Goal: Task Accomplishment & Management: Use online tool/utility

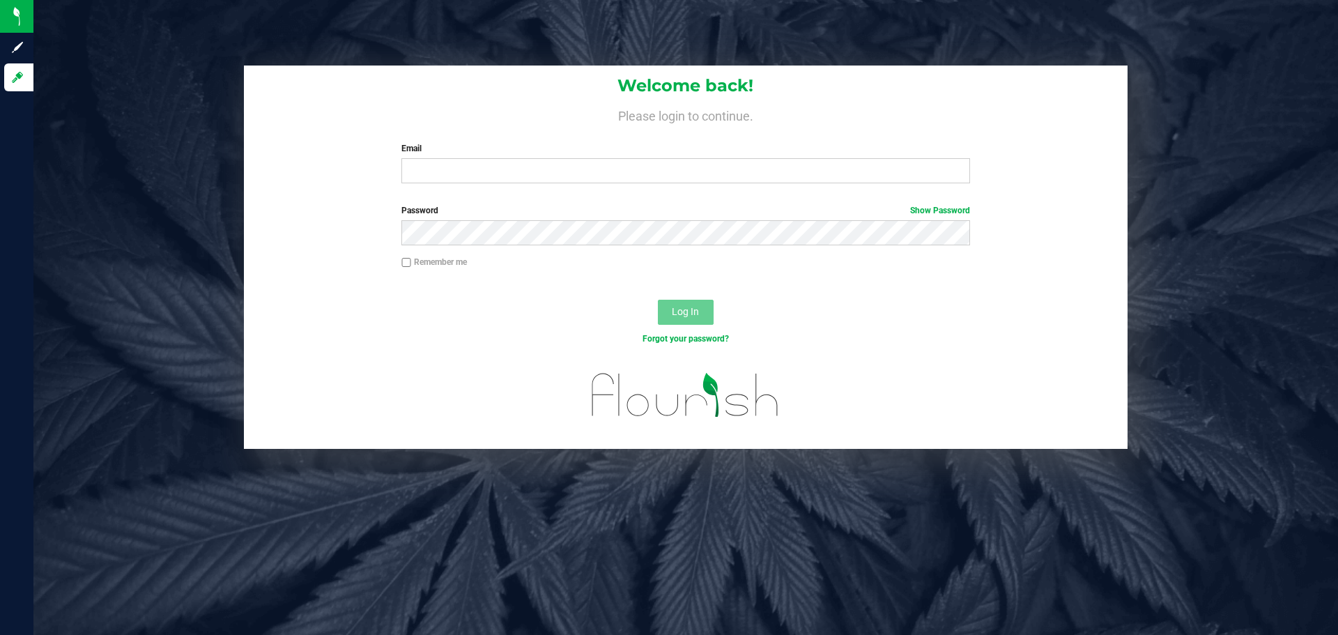
click at [430, 155] on label "Email" at bounding box center [685, 148] width 568 height 13
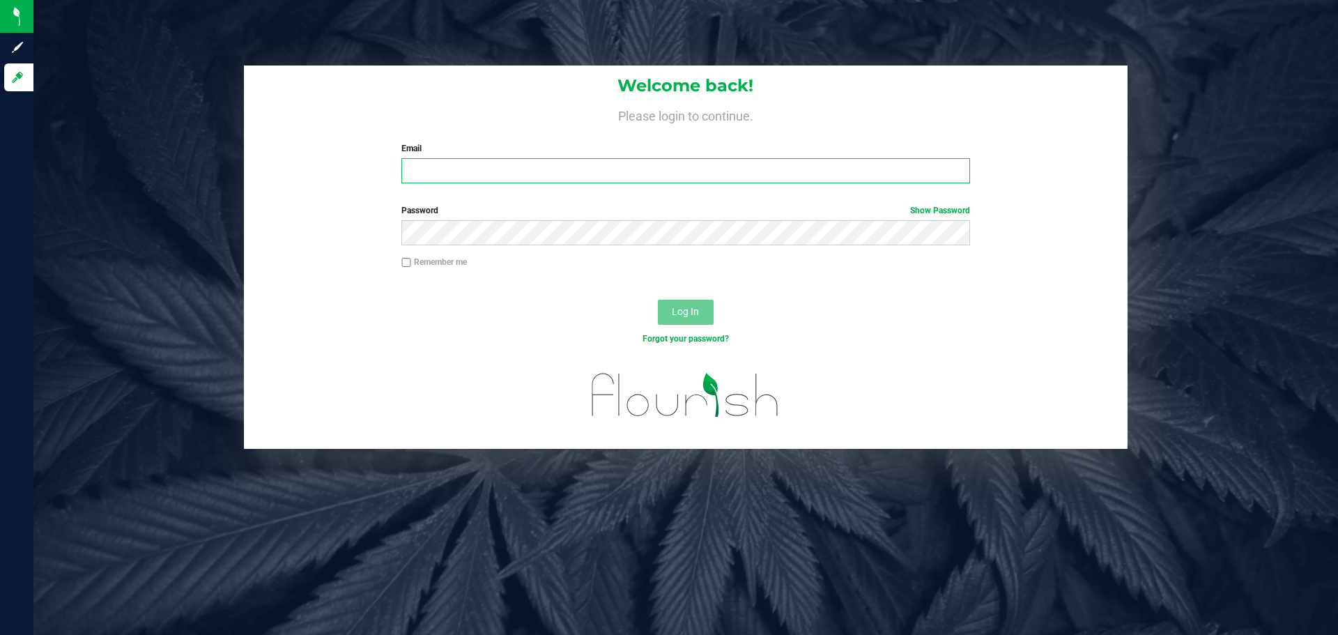
click at [430, 158] on input "Email" at bounding box center [685, 170] width 568 height 25
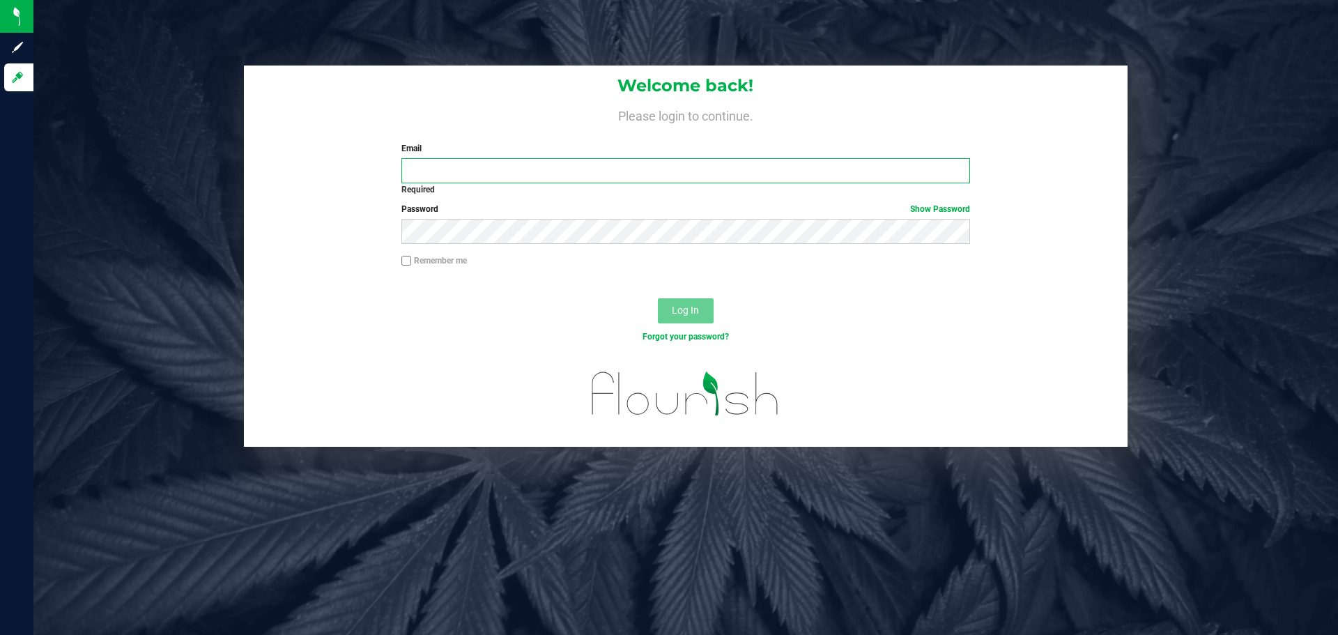
click at [507, 166] on input "Email" at bounding box center [685, 170] width 568 height 25
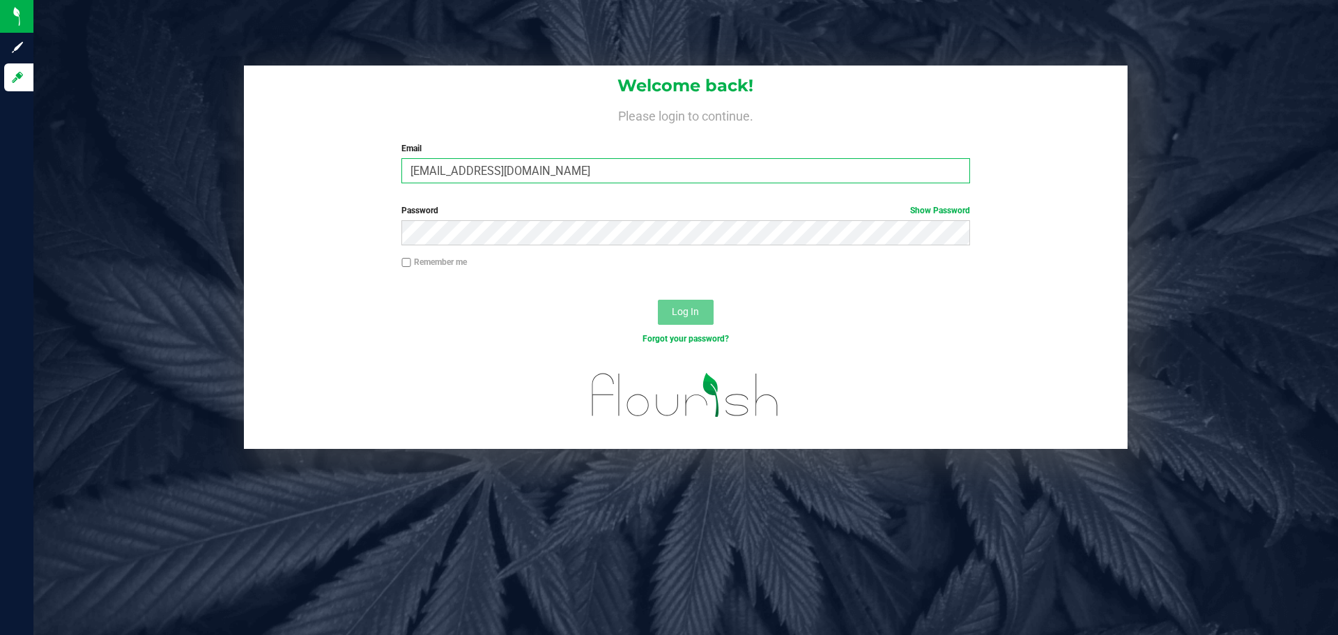
type input "[EMAIL_ADDRESS][DOMAIN_NAME]"
click at [658, 300] on button "Log In" at bounding box center [686, 312] width 56 height 25
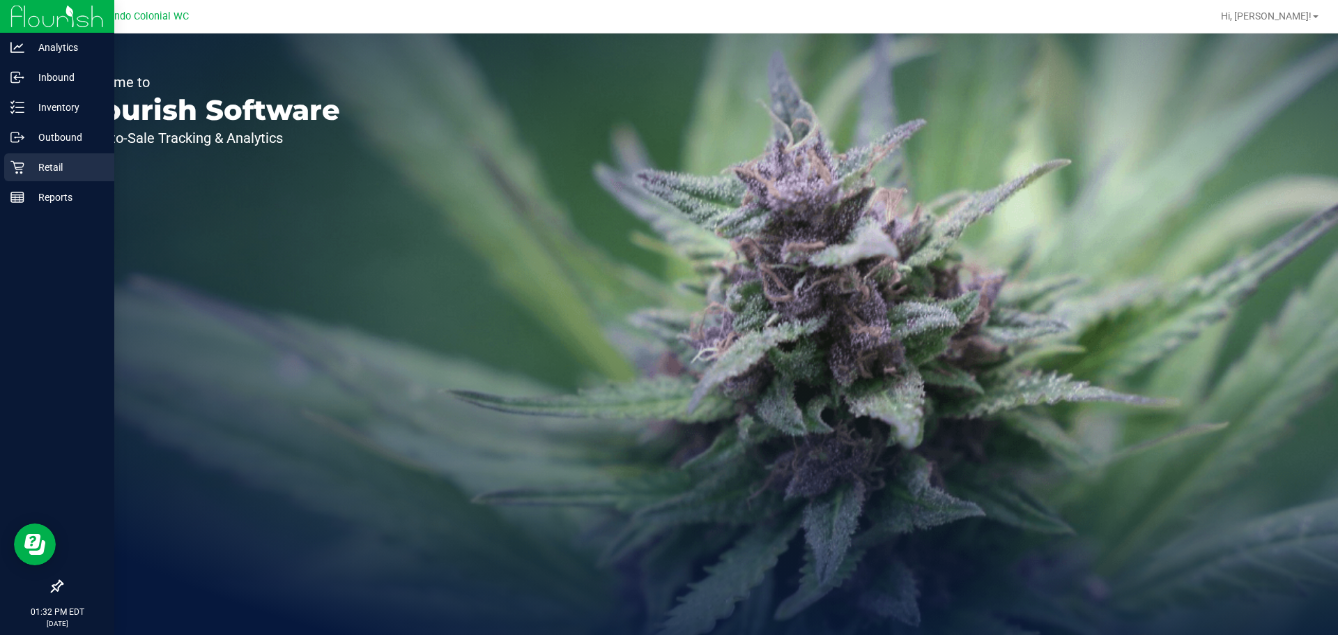
click at [16, 166] on icon at bounding box center [17, 167] width 14 height 14
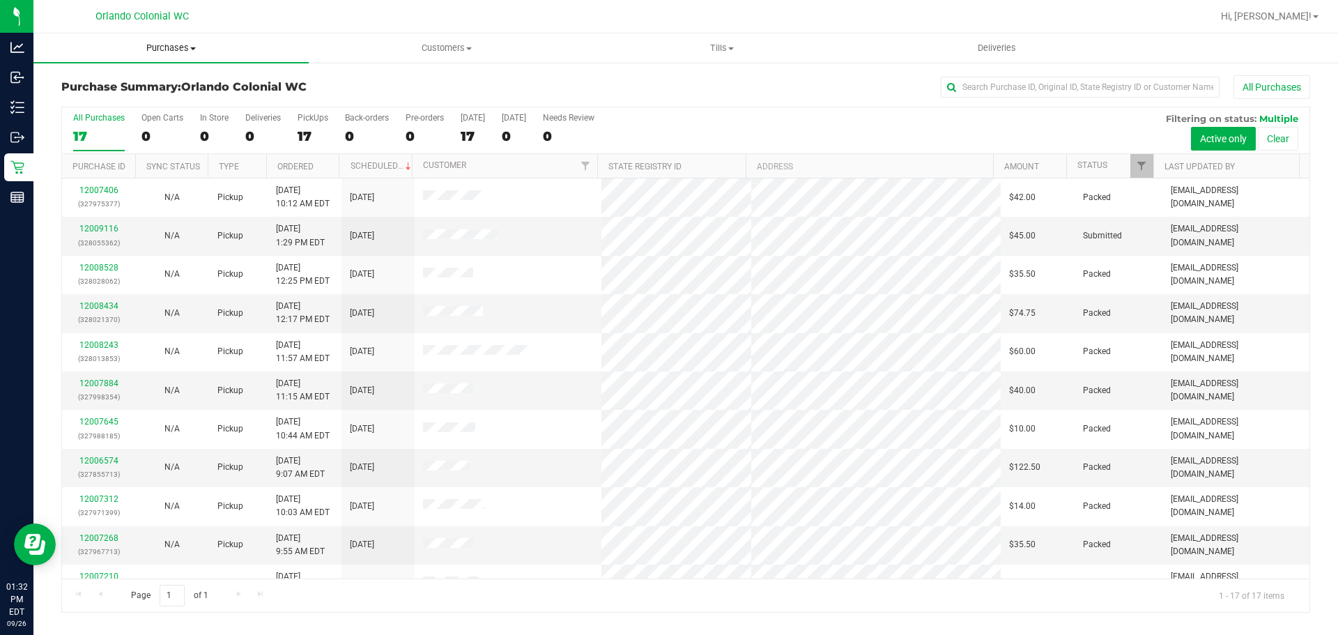
click at [186, 52] on span "Purchases" at bounding box center [170, 48] width 275 height 13
click at [186, 98] on li "Fulfillment" at bounding box center [170, 101] width 275 height 17
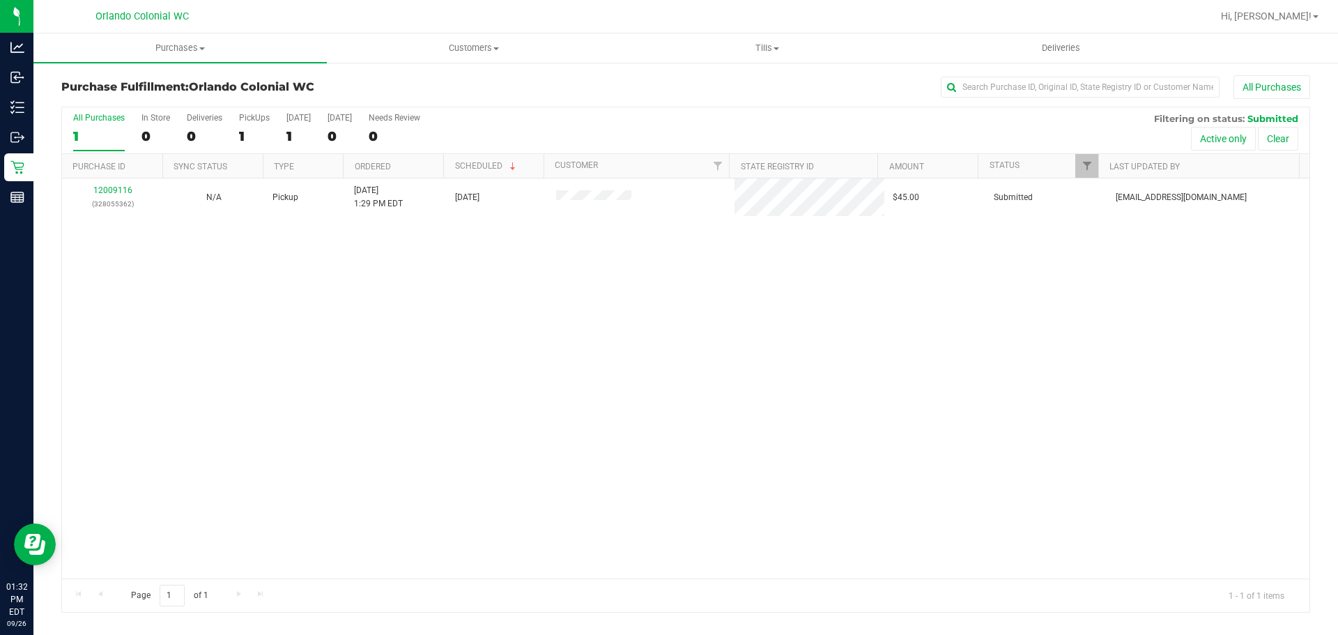
click at [473, 90] on h3 "Purchase Fulfillment: Orlando Colonial WC" at bounding box center [269, 87] width 416 height 13
click at [634, 399] on div "12009116 (328055362) N/A Pickup [DATE] 1:29 PM EDT 9/26/2025 $45.00 Submitted […" at bounding box center [685, 378] width 1247 height 400
click at [120, 187] on link "12009116" at bounding box center [112, 190] width 39 height 10
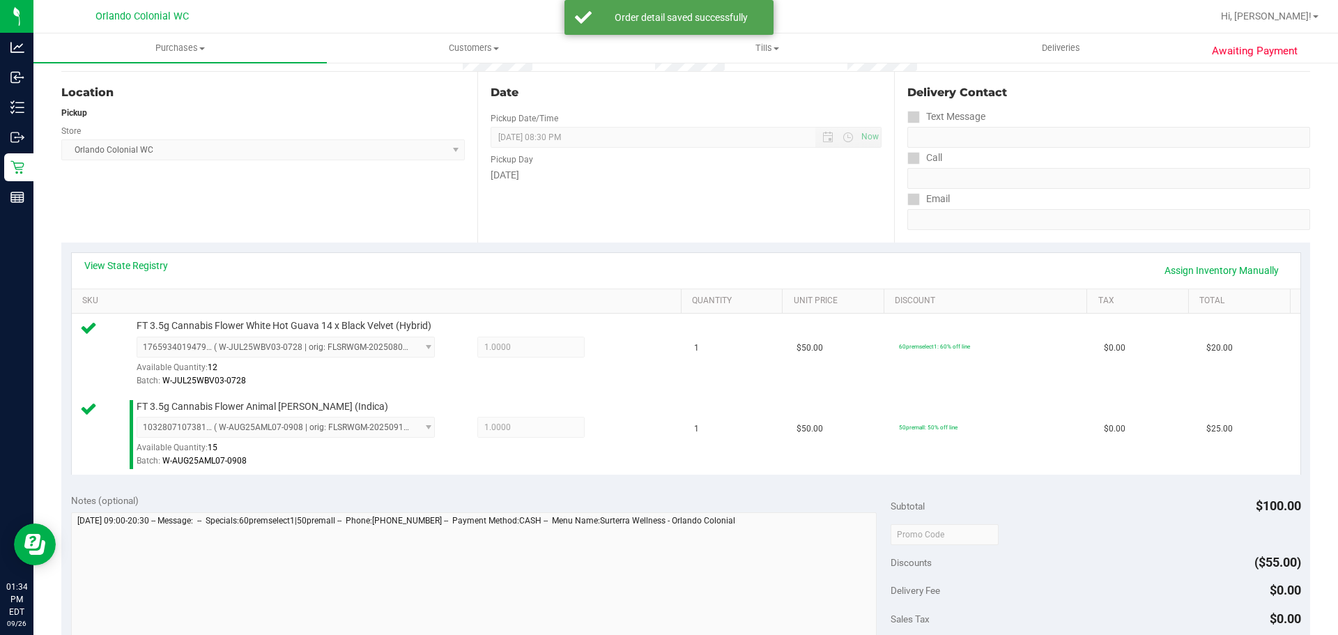
scroll to position [585, 0]
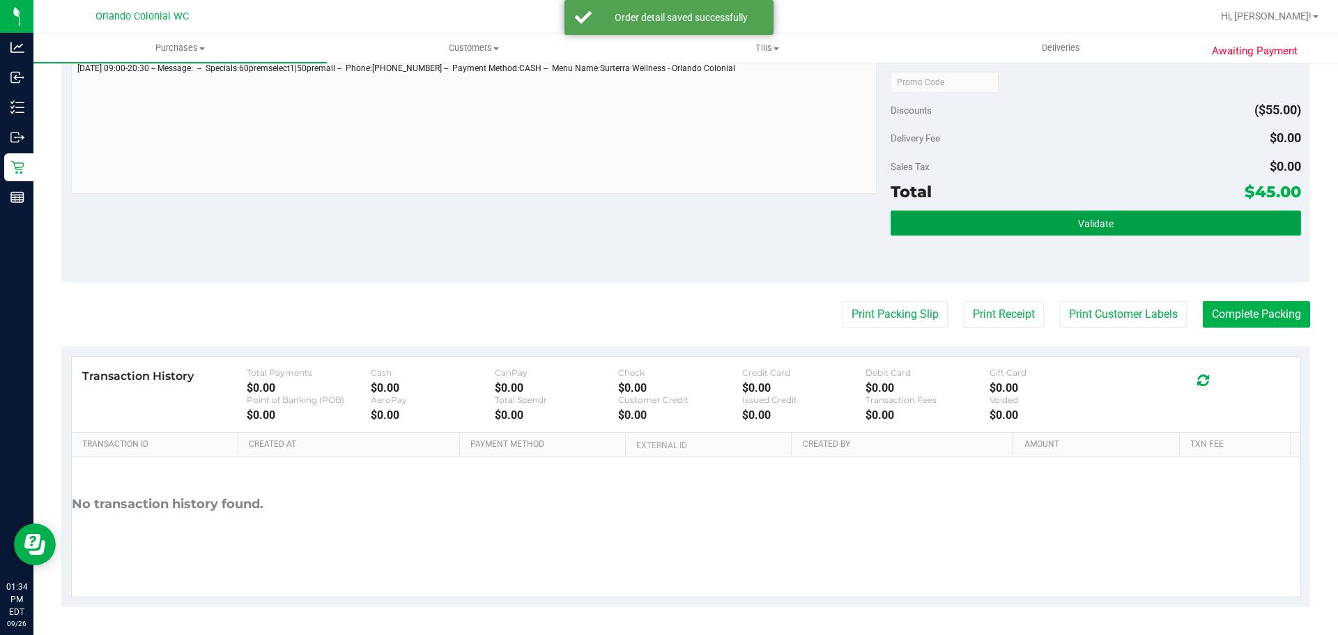
click at [1014, 215] on button "Validate" at bounding box center [1095, 222] width 410 height 25
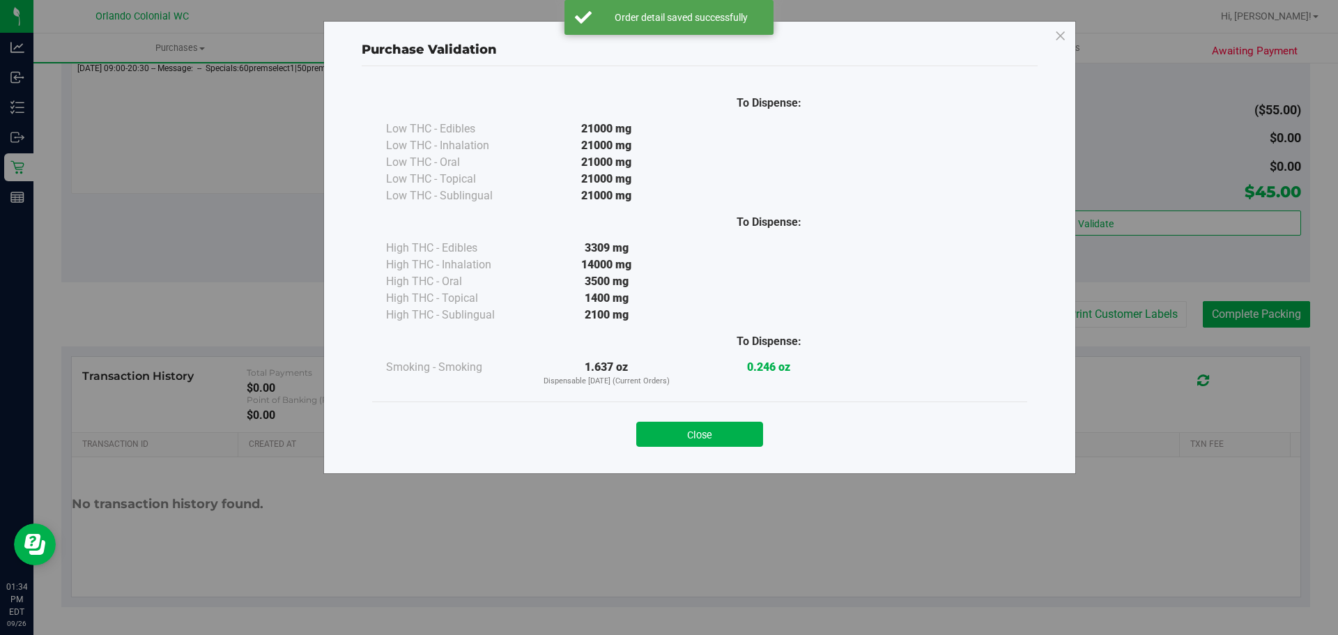
click at [703, 406] on div "Close" at bounding box center [699, 429] width 655 height 56
click at [738, 433] on button "Close" at bounding box center [699, 433] width 127 height 25
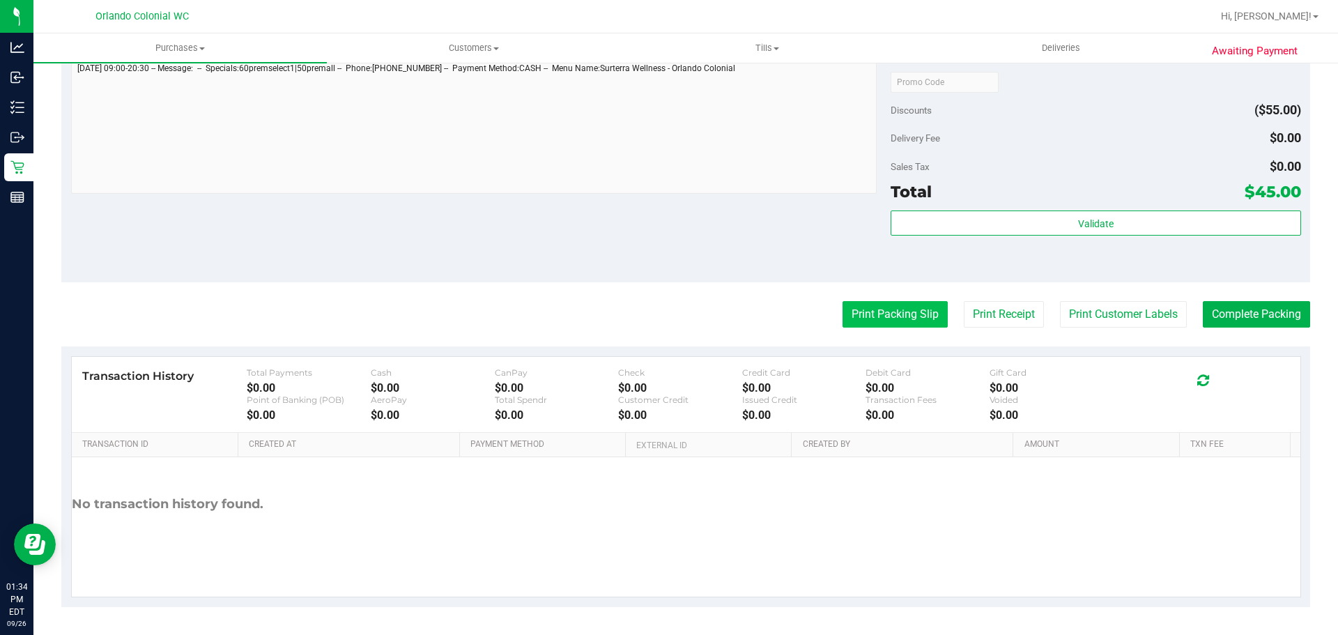
click at [906, 316] on button "Print Packing Slip" at bounding box center [894, 314] width 105 height 26
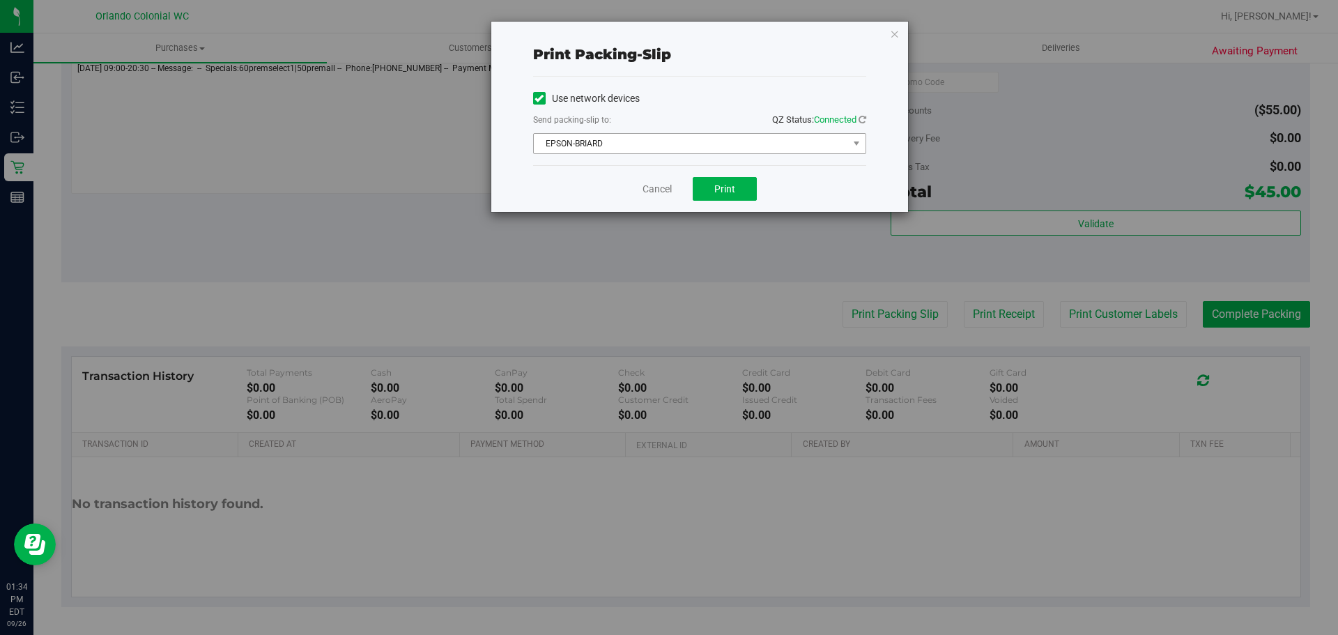
click at [733, 136] on span "EPSON-BRIARD" at bounding box center [691, 144] width 314 height 20
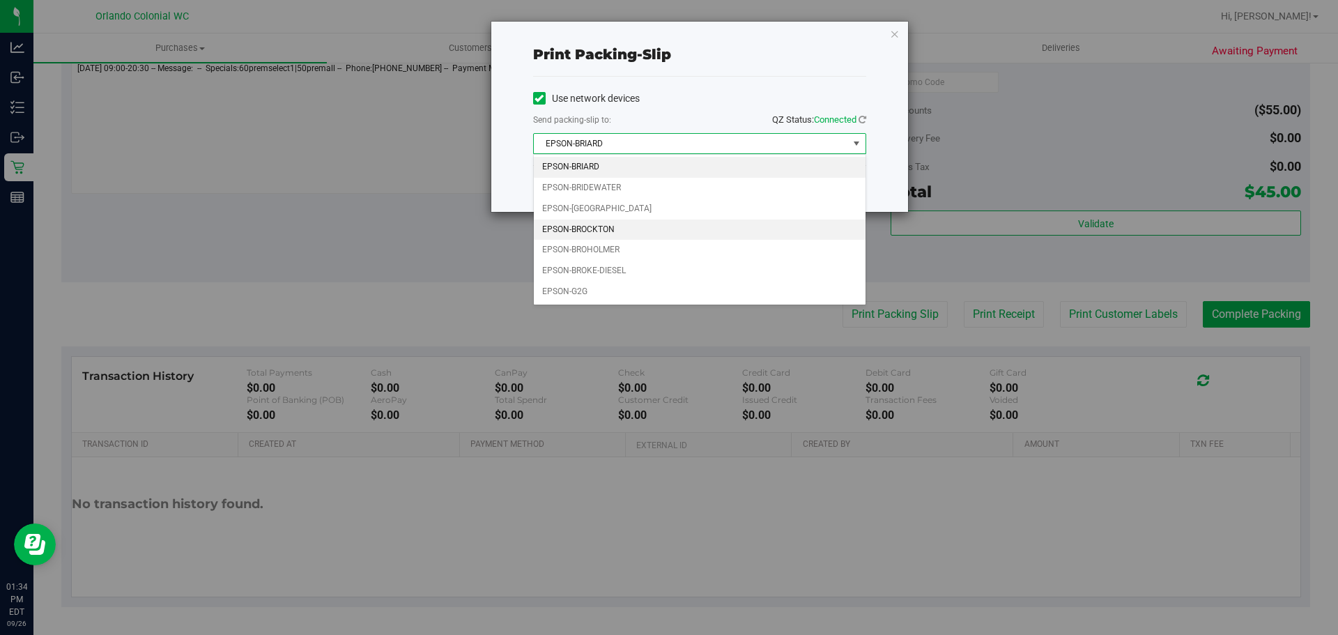
click at [590, 224] on li "EPSON-BROCKTON" at bounding box center [700, 229] width 332 height 21
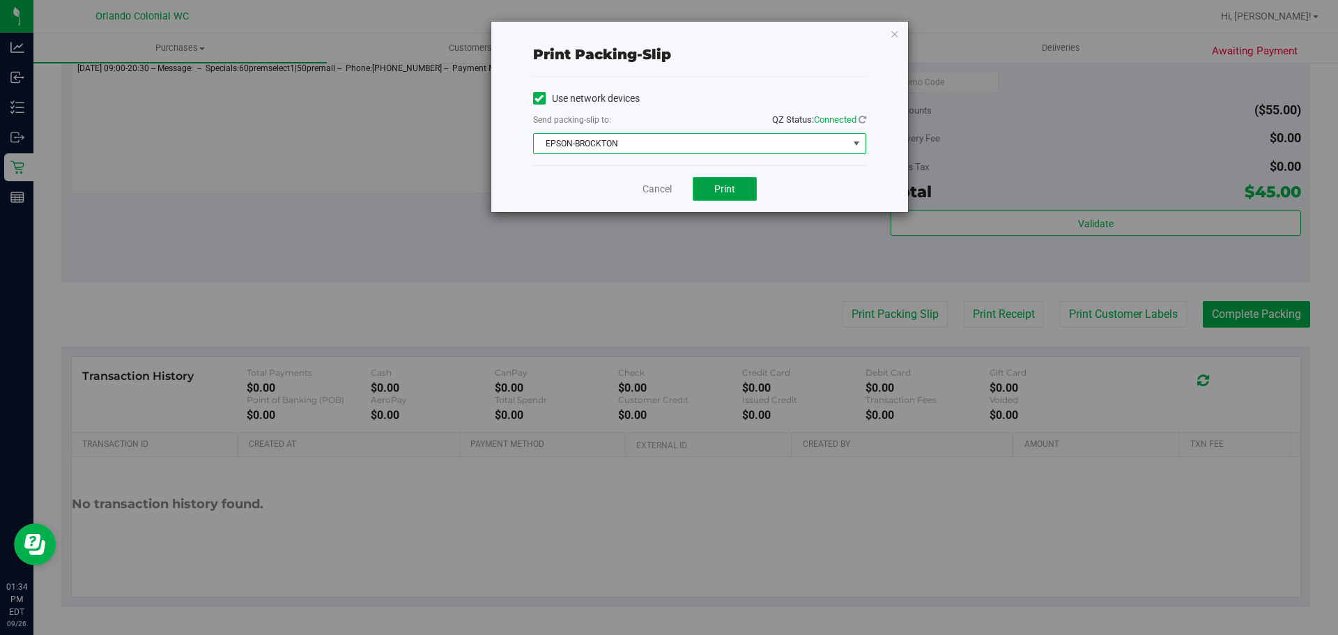
click at [736, 189] on button "Print" at bounding box center [724, 189] width 64 height 24
click at [652, 194] on link "Cancel" at bounding box center [656, 189] width 29 height 15
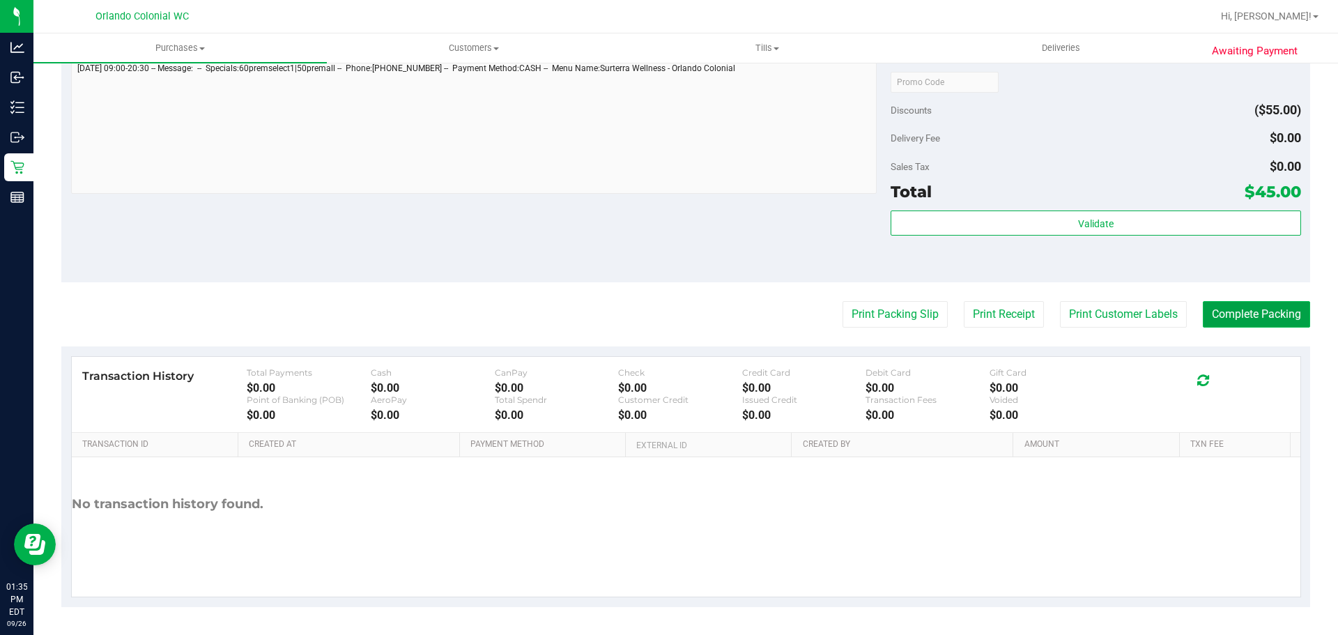
click at [1278, 305] on button "Complete Packing" at bounding box center [1255, 314] width 107 height 26
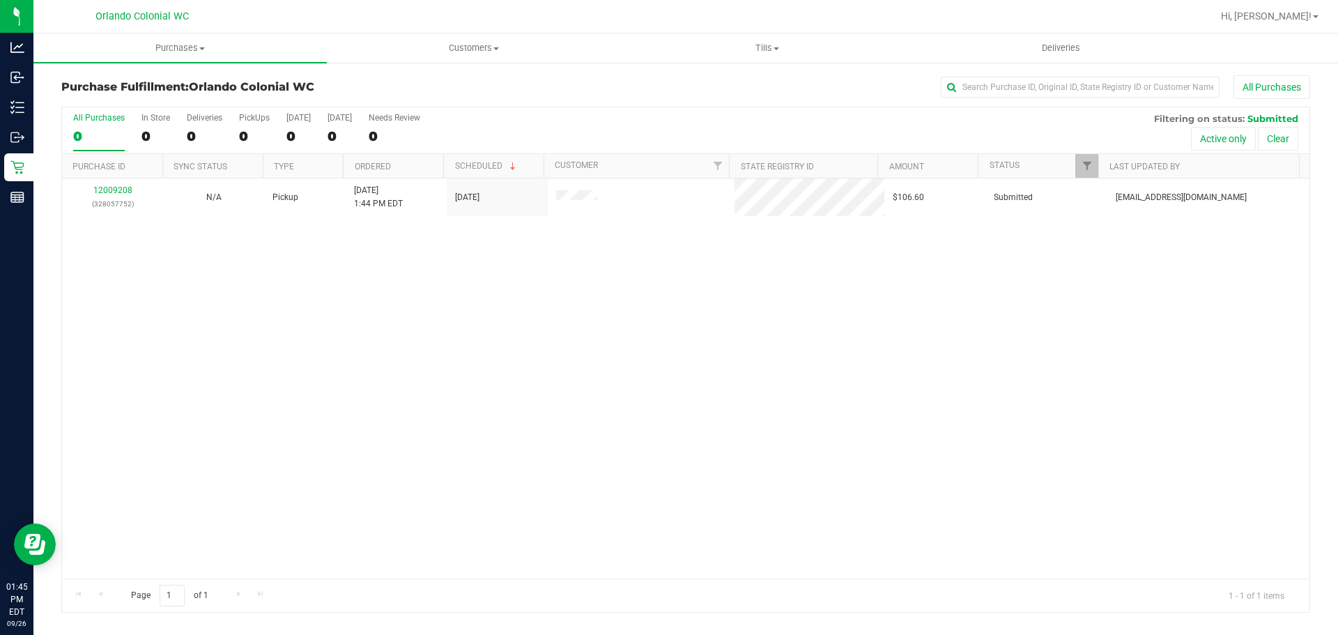
click at [711, 374] on div "12009208 (328057752) N/A Pickup [DATE] 1:44 PM EDT 9/26/2025 $106.60 Submitted …" at bounding box center [685, 378] width 1247 height 400
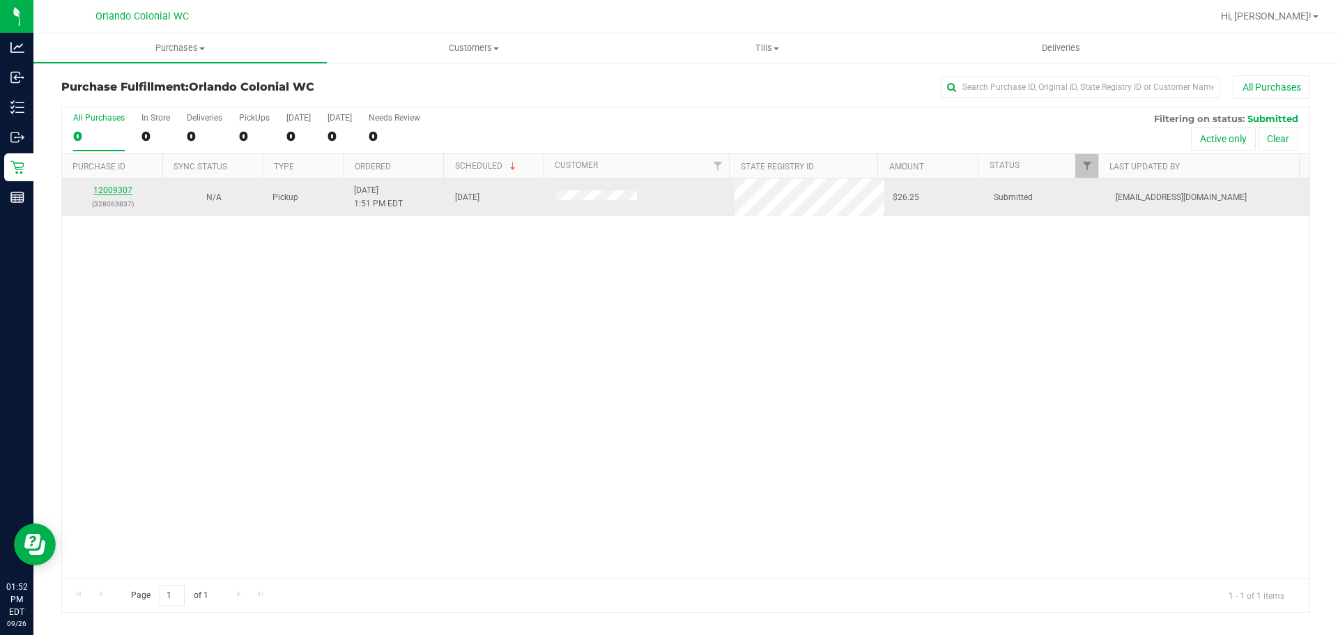
click at [107, 189] on link "12009307" at bounding box center [112, 190] width 39 height 10
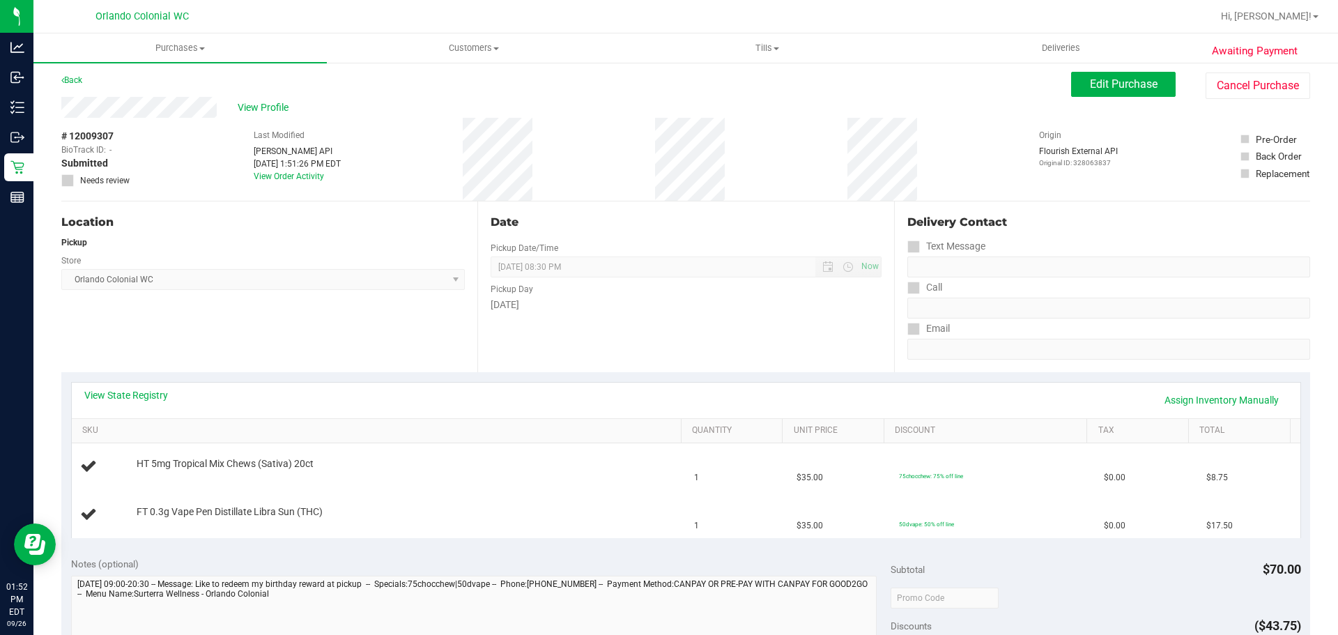
scroll to position [5, 0]
click at [63, 79] on icon at bounding box center [62, 79] width 3 height 8
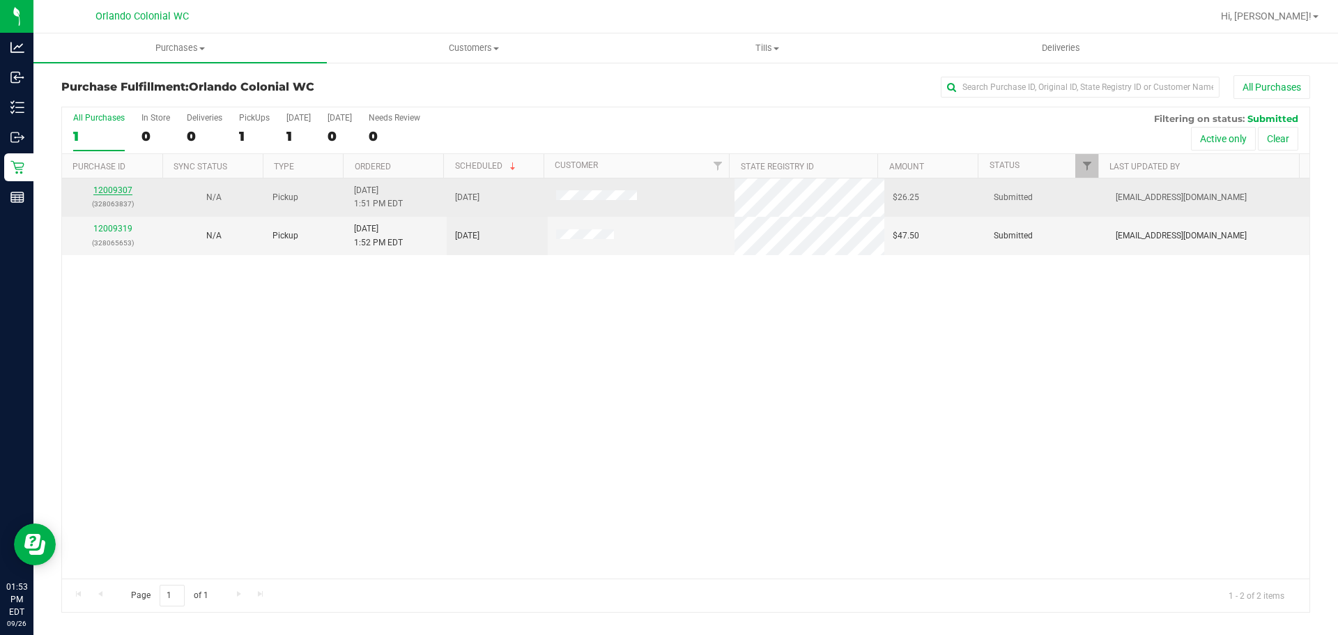
click at [117, 193] on link "12009307" at bounding box center [112, 190] width 39 height 10
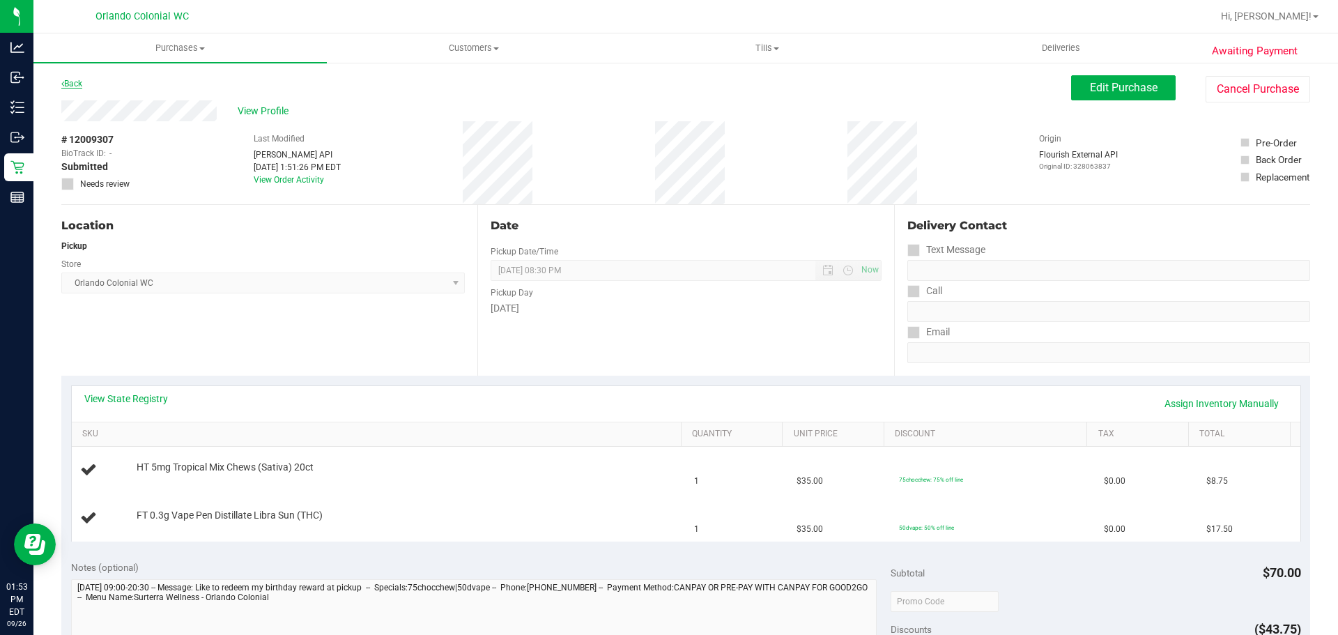
click at [80, 88] on link "Back" at bounding box center [71, 84] width 21 height 10
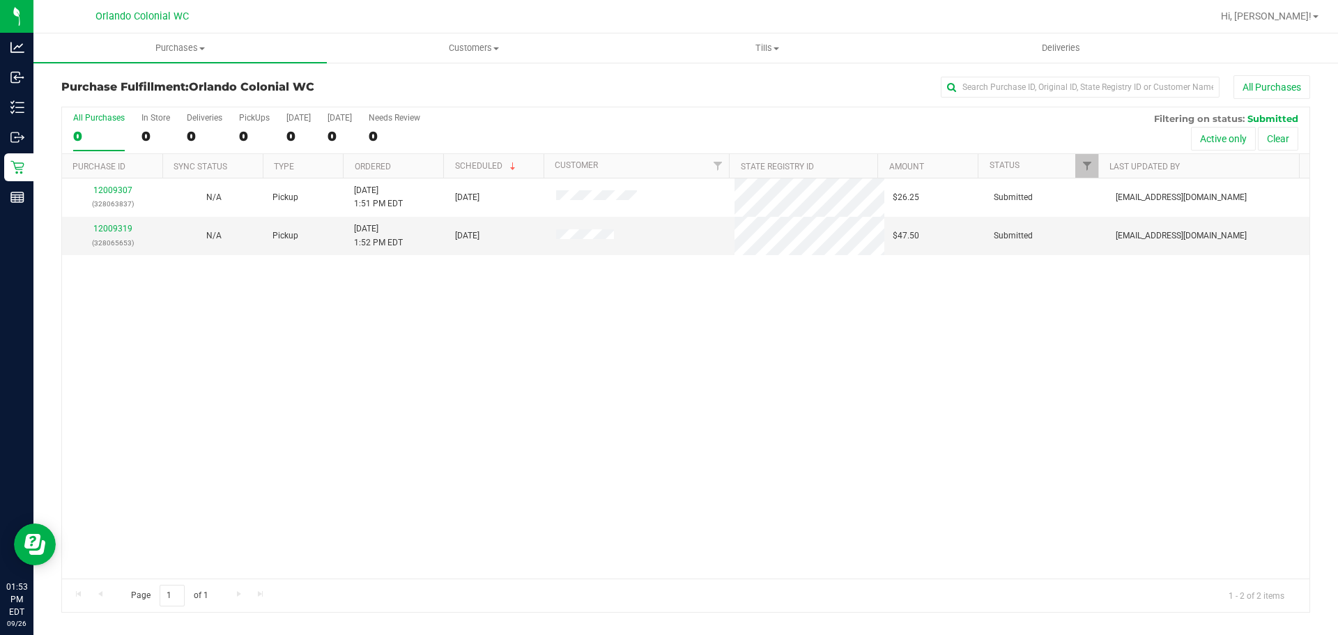
click at [106, 231] on link "12009319" at bounding box center [112, 229] width 39 height 10
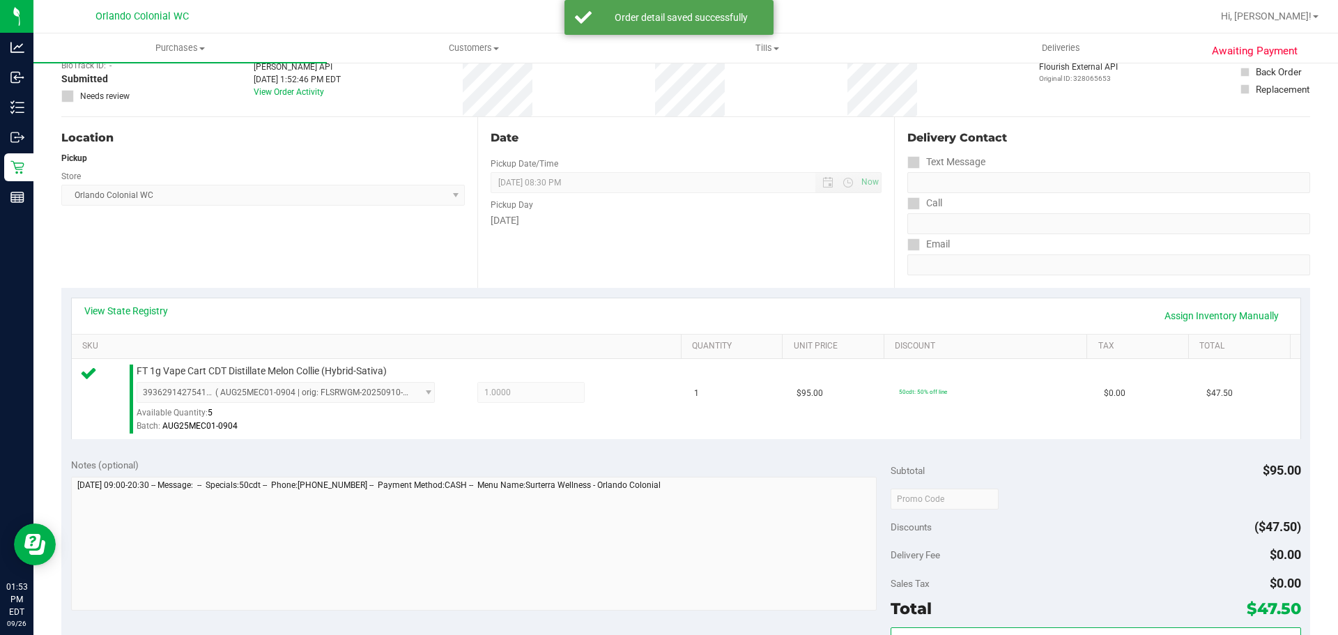
scroll to position [504, 0]
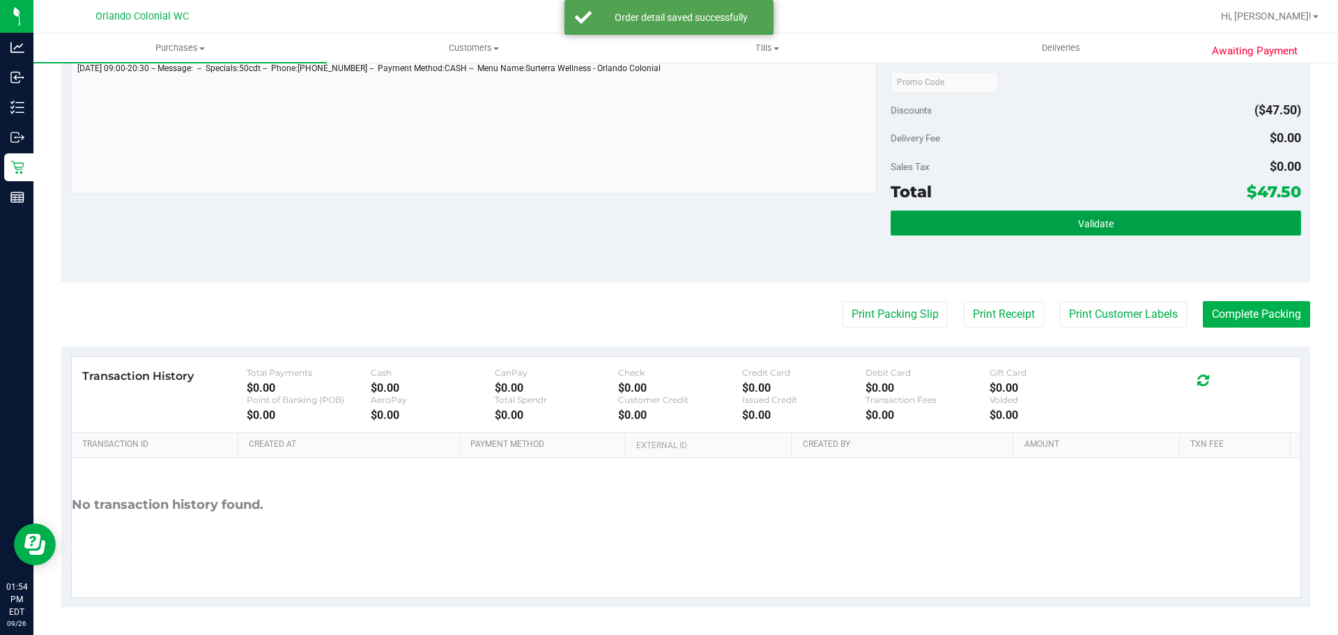
click at [1028, 222] on button "Validate" at bounding box center [1095, 222] width 410 height 25
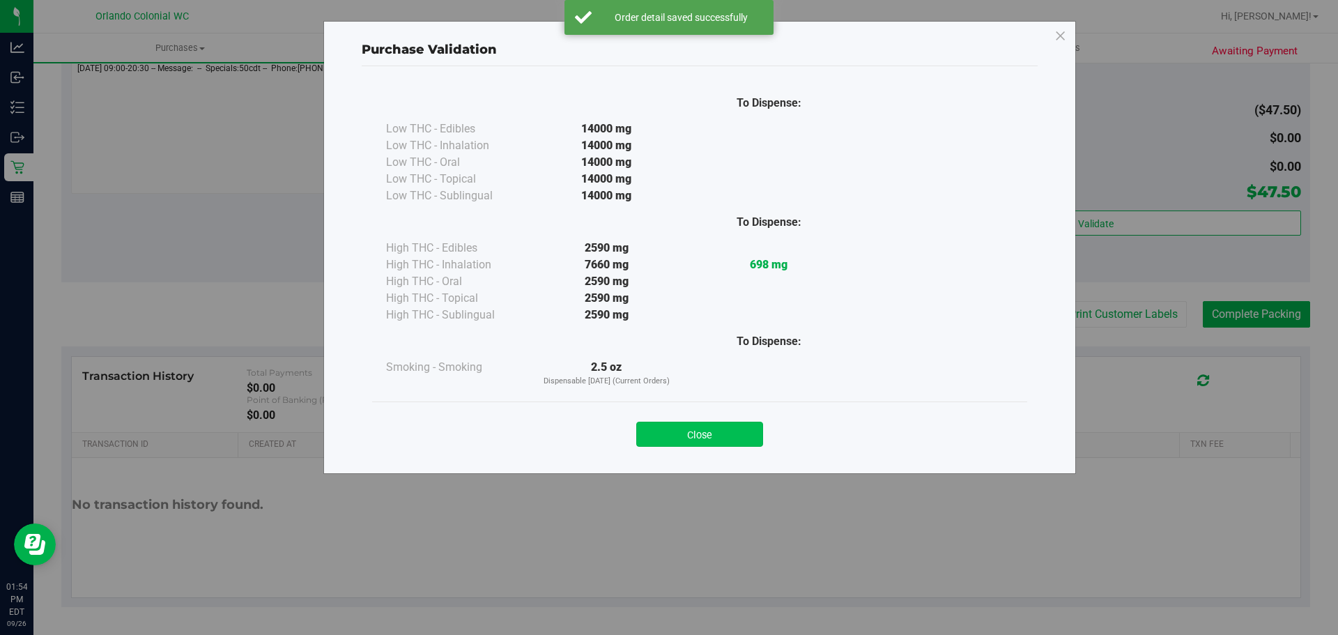
click at [750, 429] on button "Close" at bounding box center [699, 433] width 127 height 25
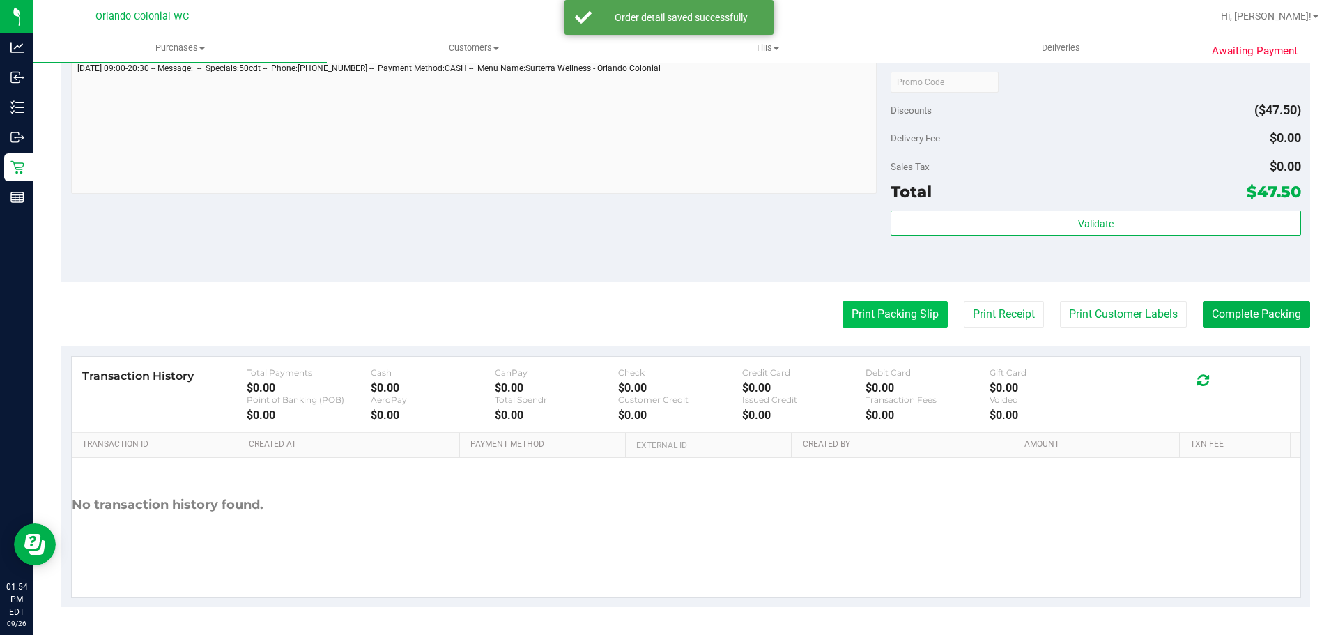
click at [890, 306] on button "Print Packing Slip" at bounding box center [894, 314] width 105 height 26
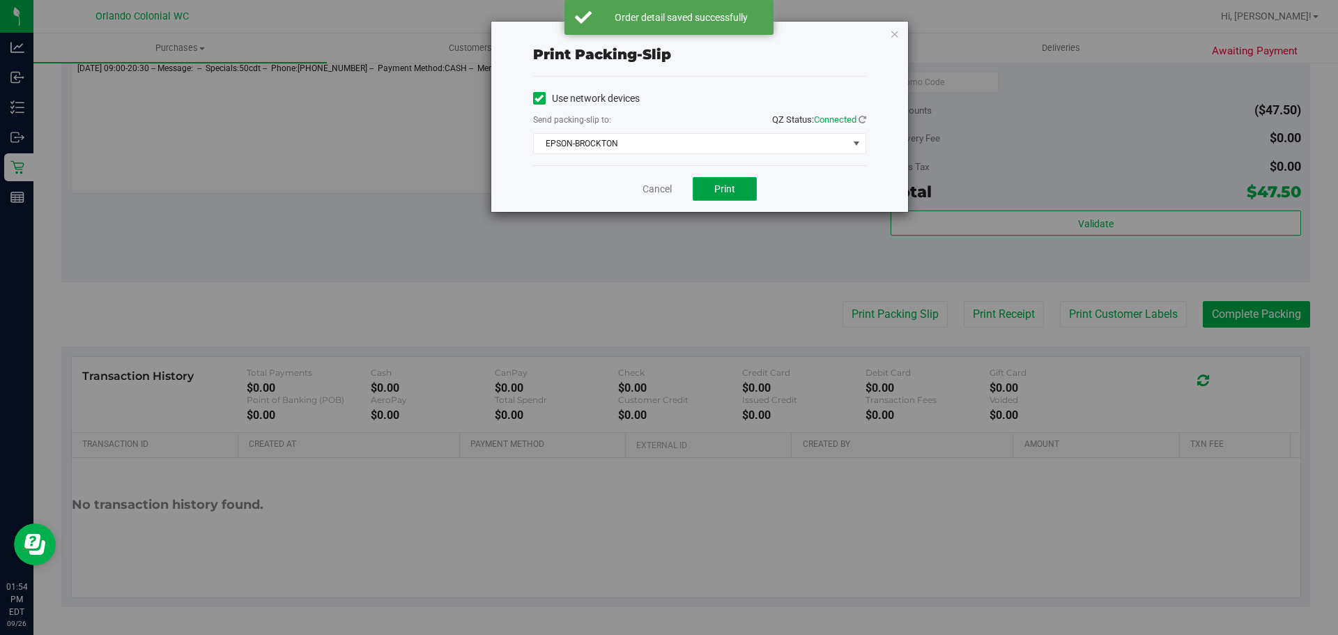
click at [728, 180] on button "Print" at bounding box center [724, 189] width 64 height 24
click at [665, 190] on link "Cancel" at bounding box center [656, 189] width 29 height 15
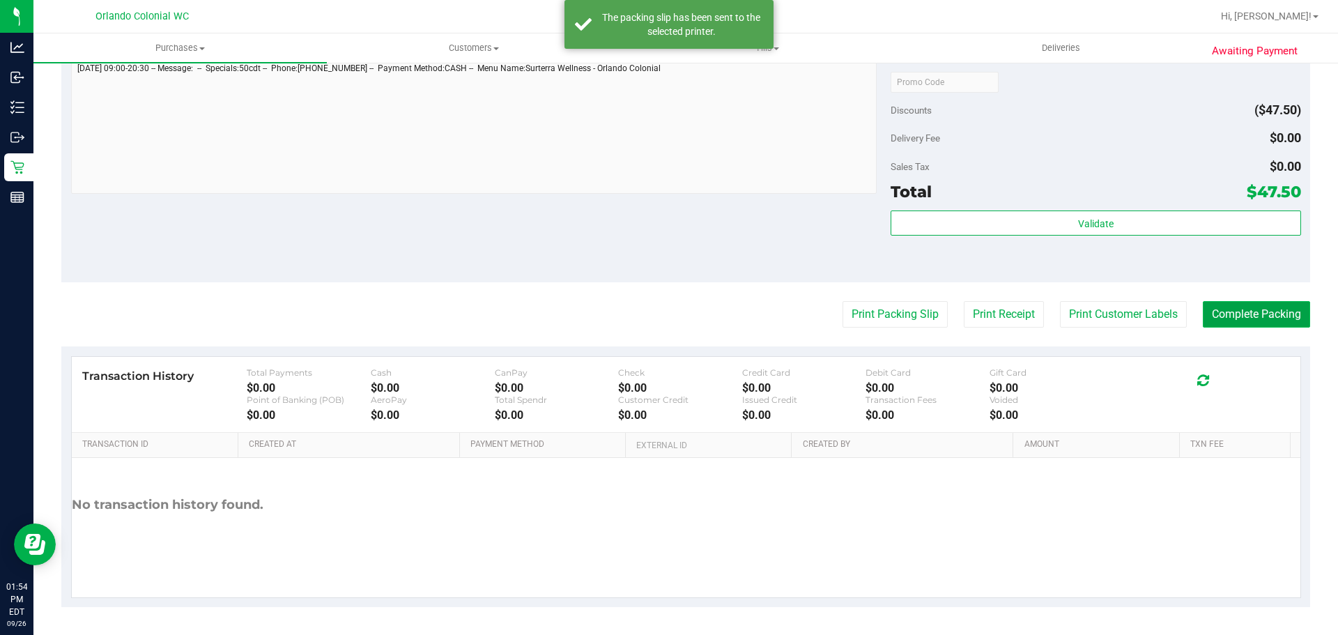
click at [1265, 311] on button "Complete Packing" at bounding box center [1255, 314] width 107 height 26
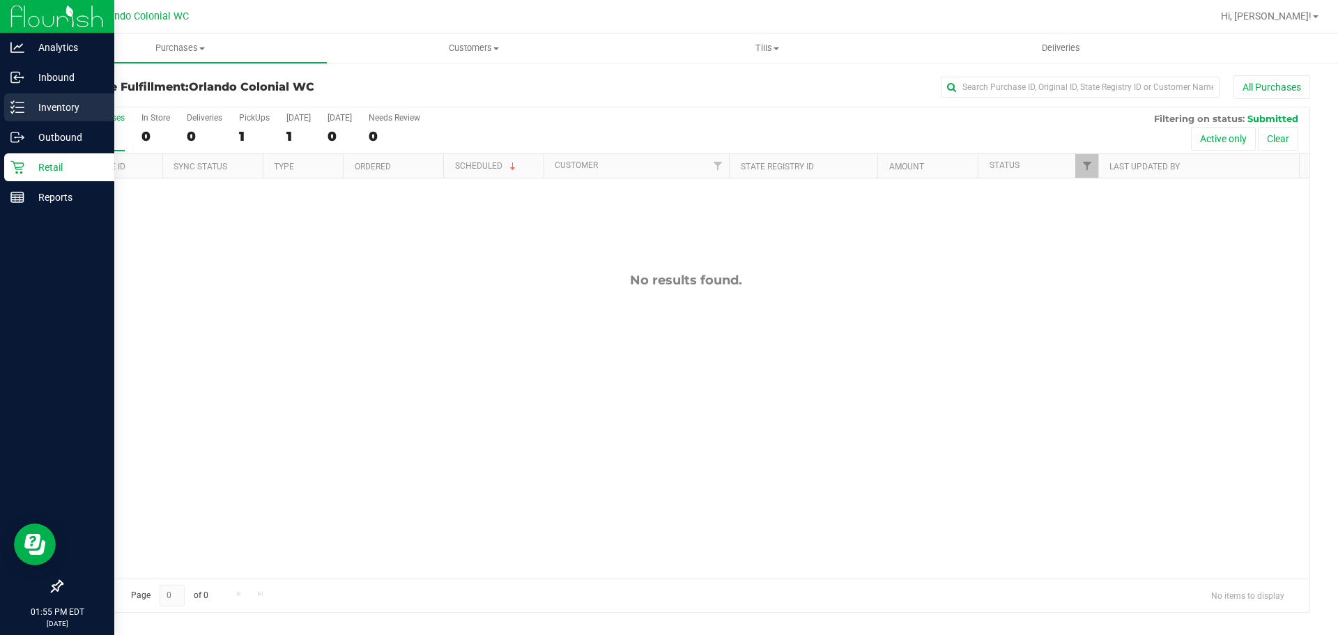
click at [12, 110] on icon at bounding box center [17, 107] width 14 height 14
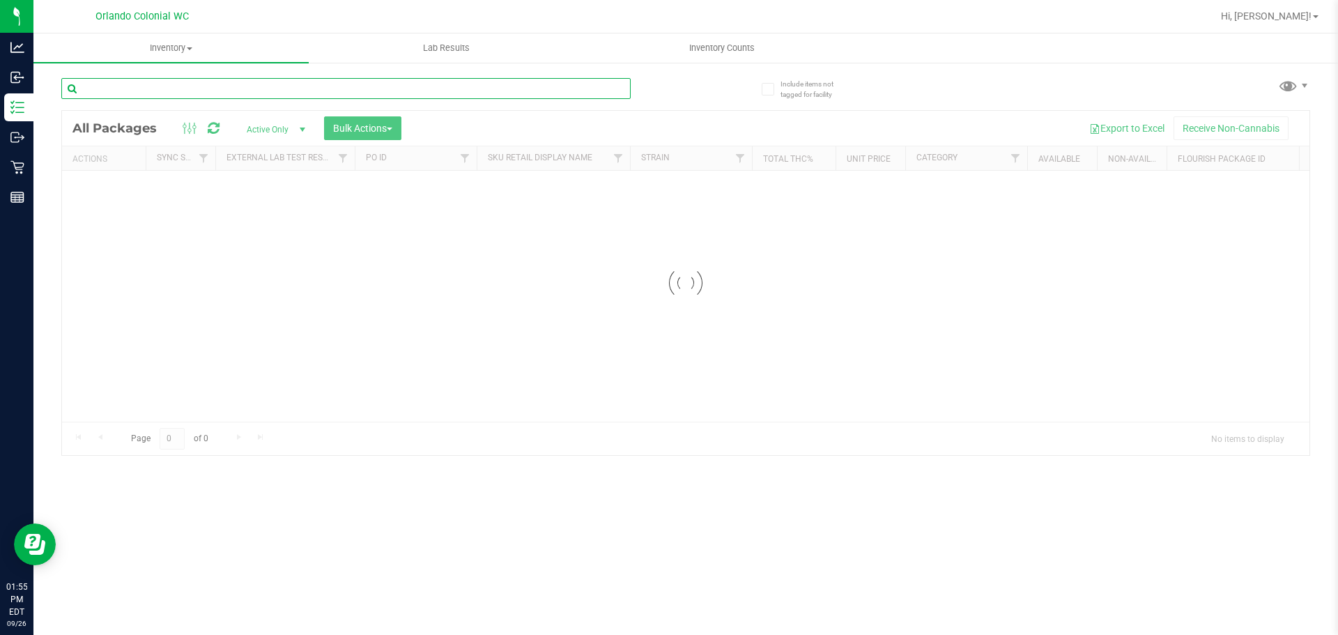
click at [302, 84] on input "text" at bounding box center [345, 88] width 569 height 21
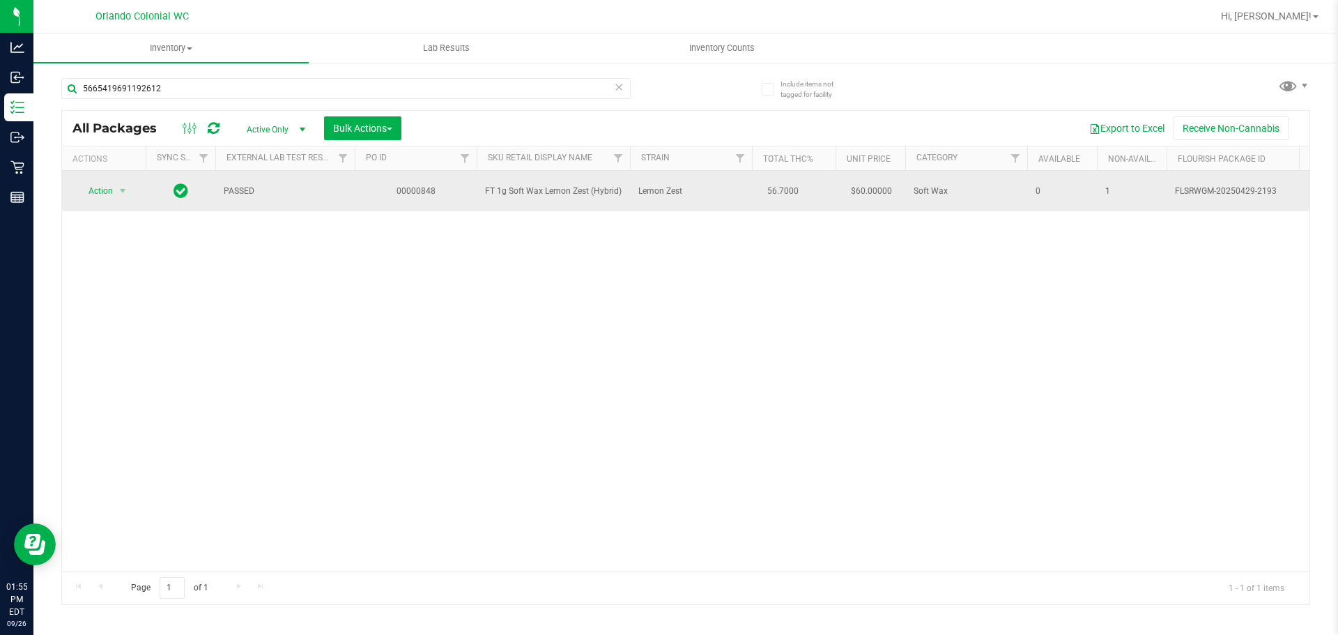
click at [527, 193] on span "FT 1g Soft Wax Lemon Zest (Hybrid)" at bounding box center [553, 191] width 137 height 13
copy tr "FT 1g Soft Wax Lemon Zest (Hybrid)"
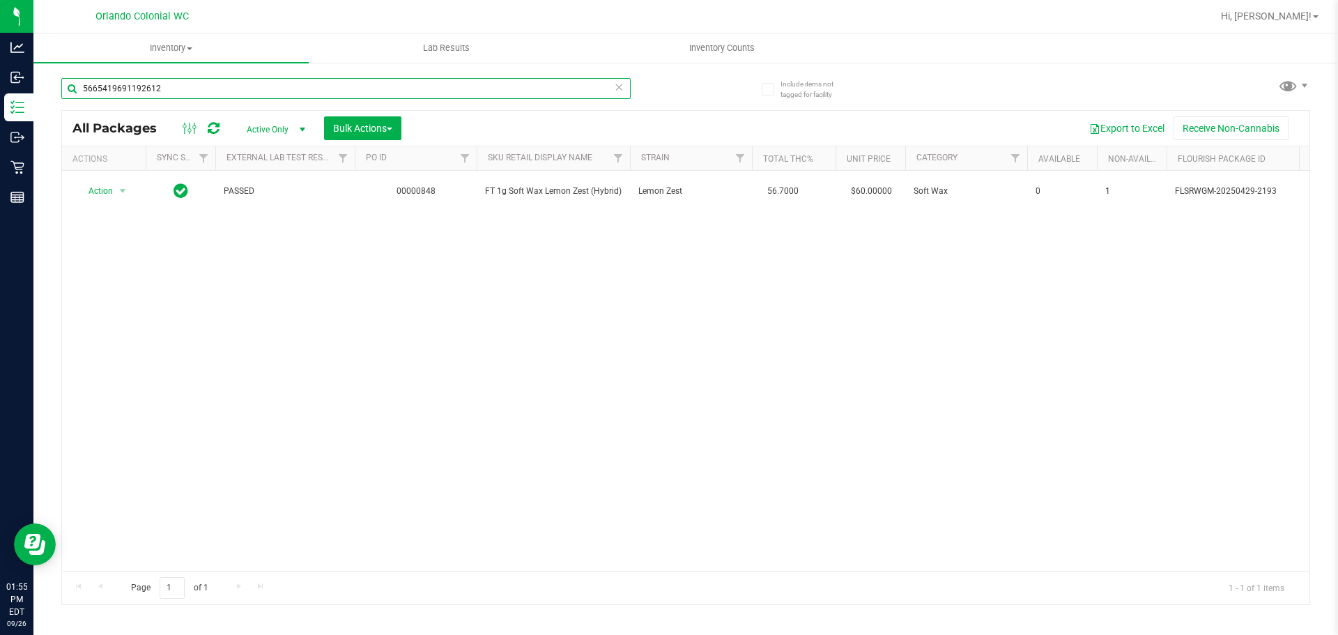
click at [390, 86] on input "5665419691192612" at bounding box center [345, 88] width 569 height 21
paste input "FT 1g Soft Wax Lemon Zest (Hybrid)"
type input "FT 1g Soft Wax Lemon Zest (Hybrid)"
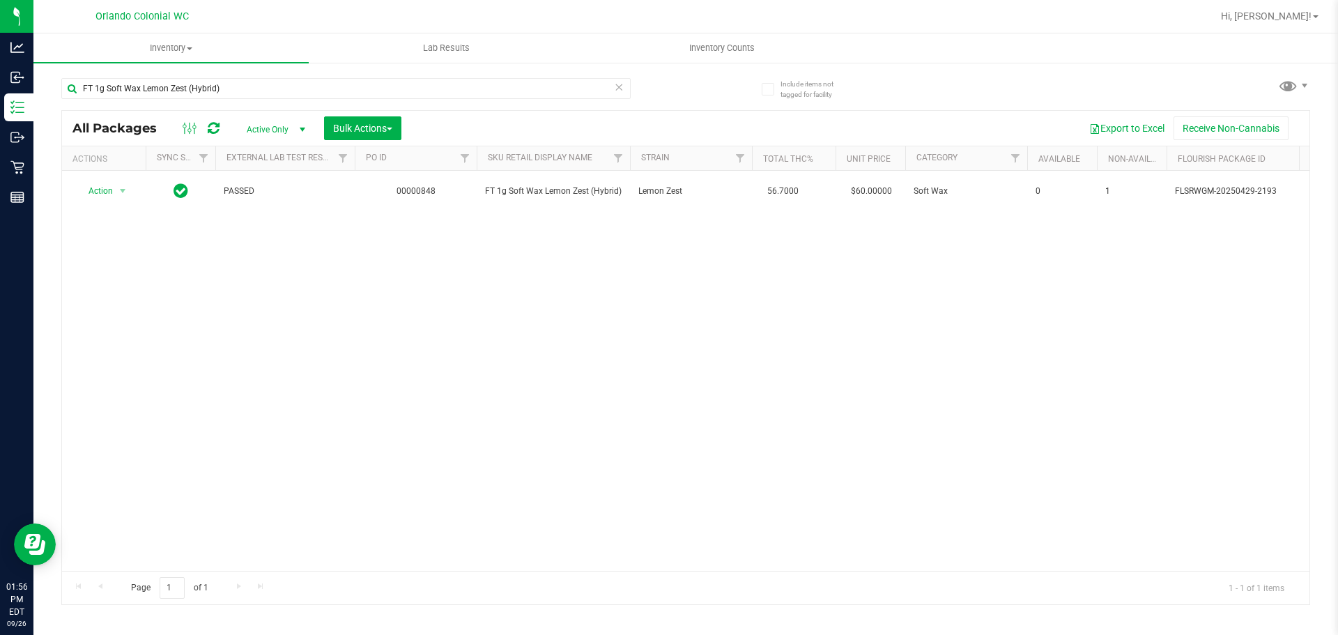
click at [619, 88] on icon at bounding box center [619, 86] width 10 height 17
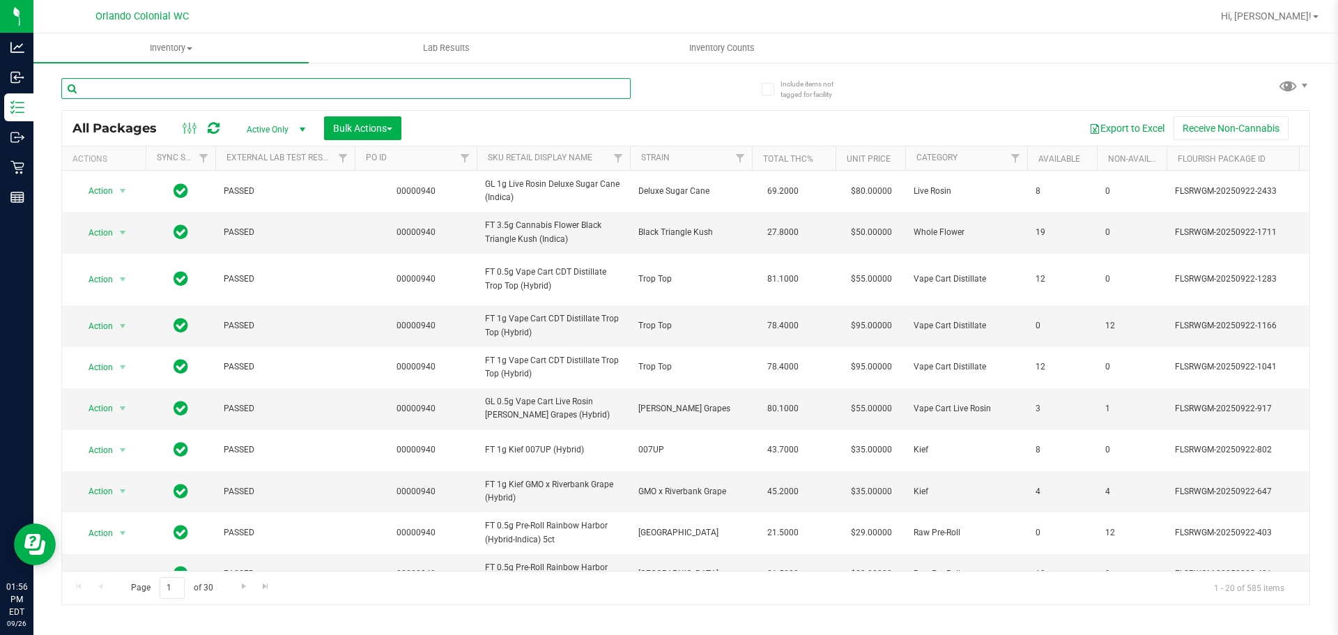
click at [238, 91] on input "text" at bounding box center [345, 88] width 569 height 21
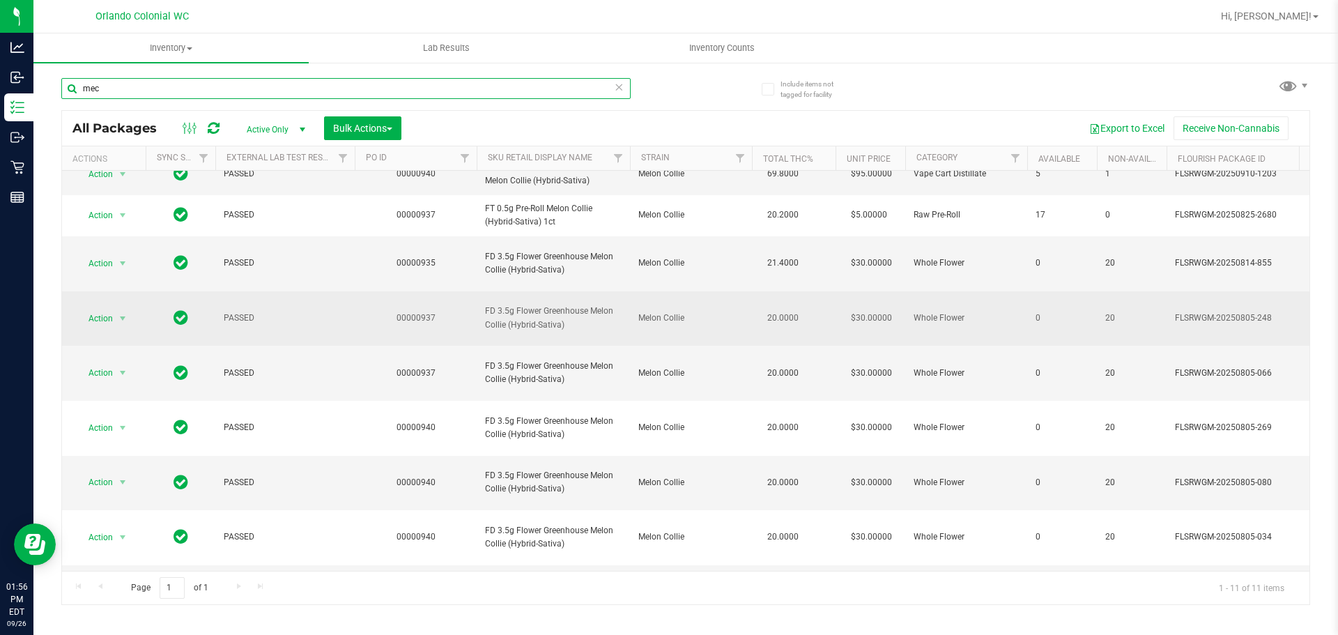
scroll to position [86, 0]
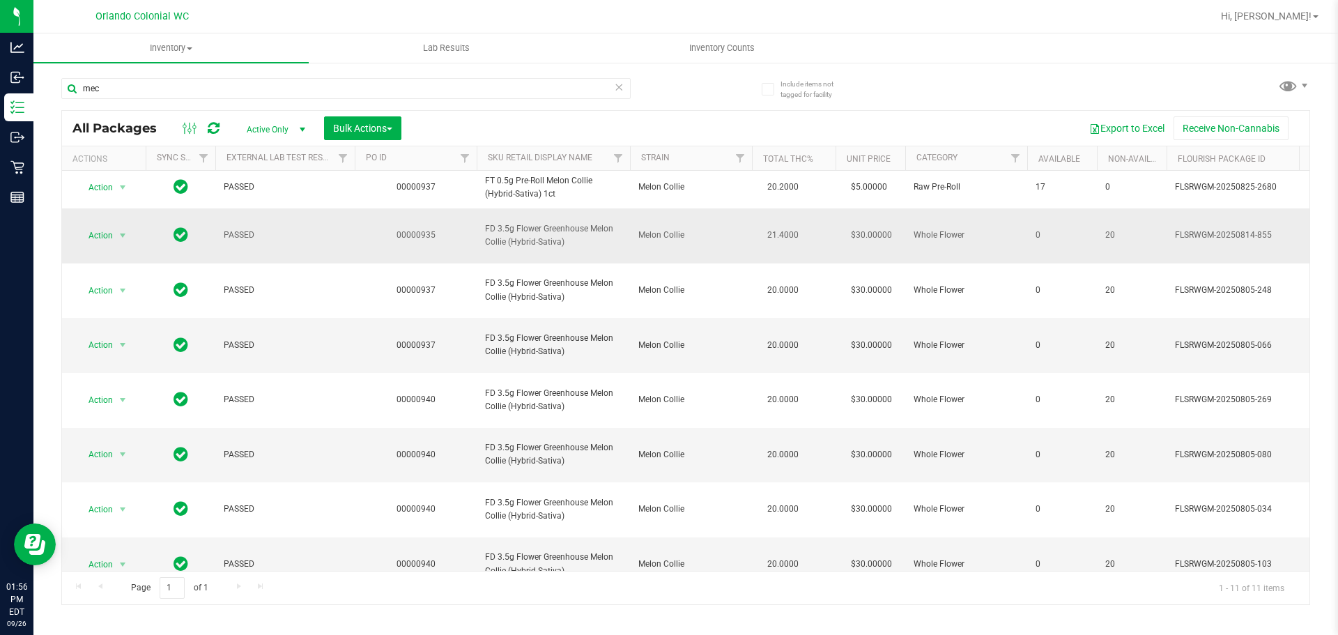
click at [568, 245] on span "FD 3.5g Flower Greenhouse Melon Collie (Hybrid-Sativa)" at bounding box center [553, 235] width 137 height 26
copy tr "FD 3.5g Flower Greenhouse Melon Collie (Hybrid-Sativa)"
click at [258, 89] on input "mec" at bounding box center [345, 88] width 569 height 21
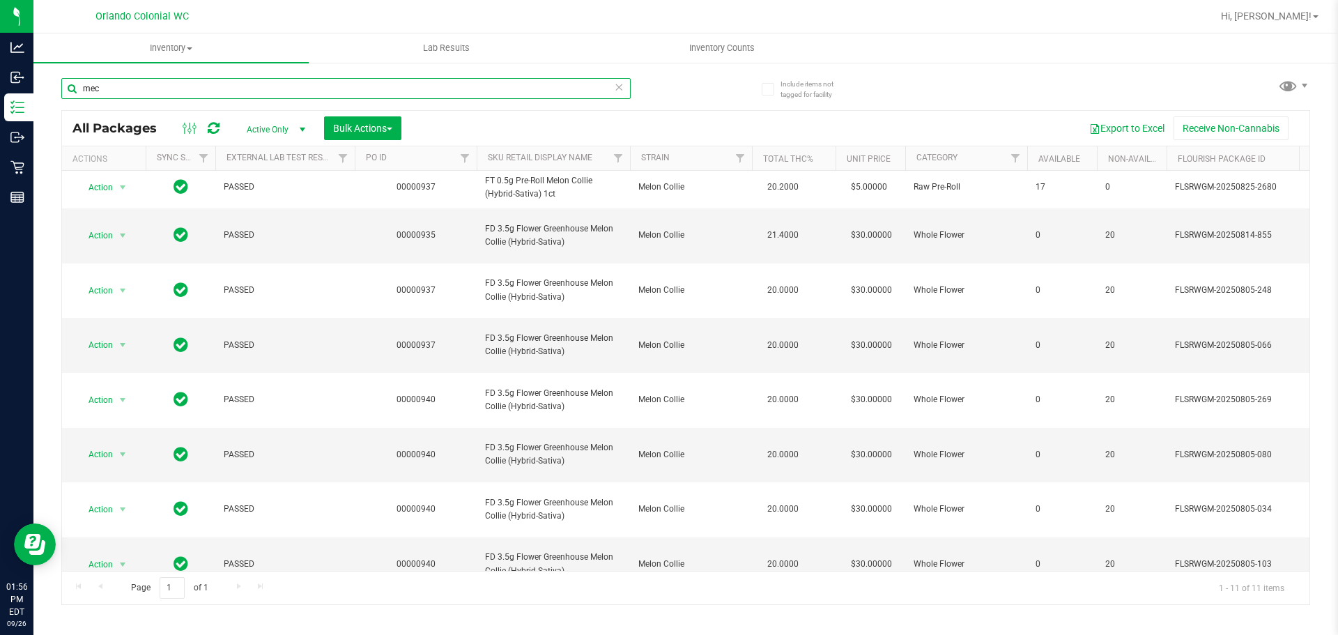
click at [258, 89] on input "mec" at bounding box center [345, 88] width 569 height 21
paste input "FD 3.5g Flower Greenhouse Melon Collie (Hybrid-Sativa)"
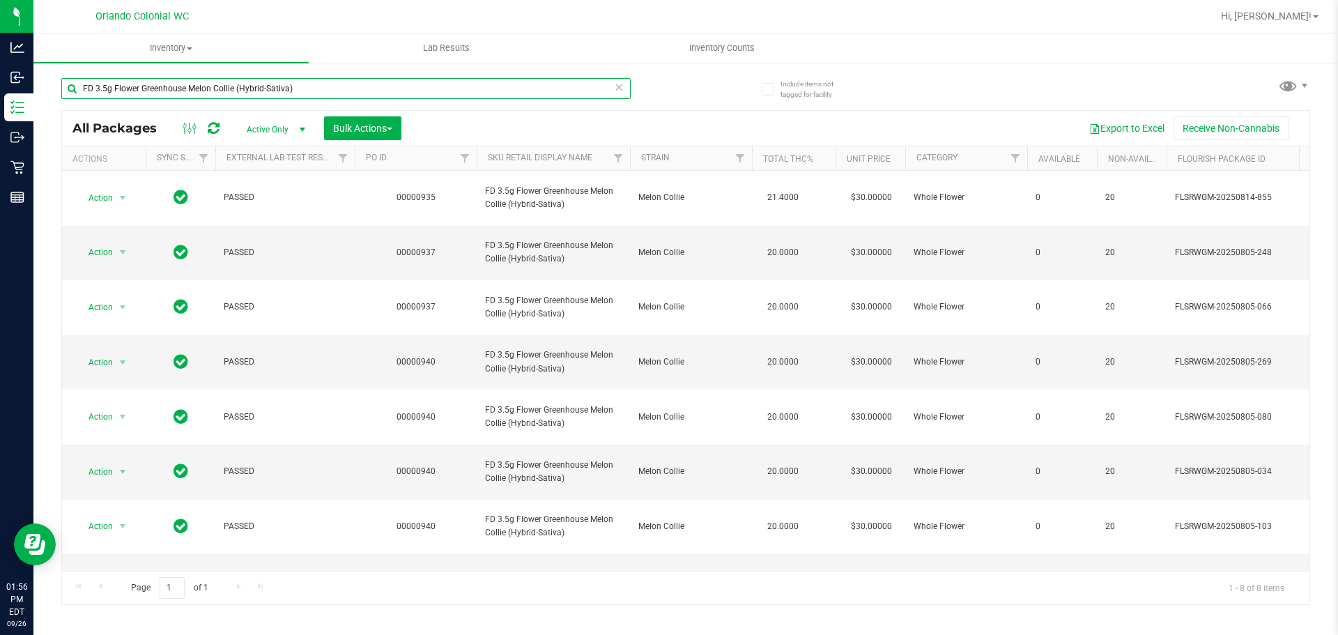
type input "FD 3.5g Flower Greenhouse Melon Collie (Hybrid-Sativa)"
click at [623, 88] on icon at bounding box center [619, 86] width 10 height 17
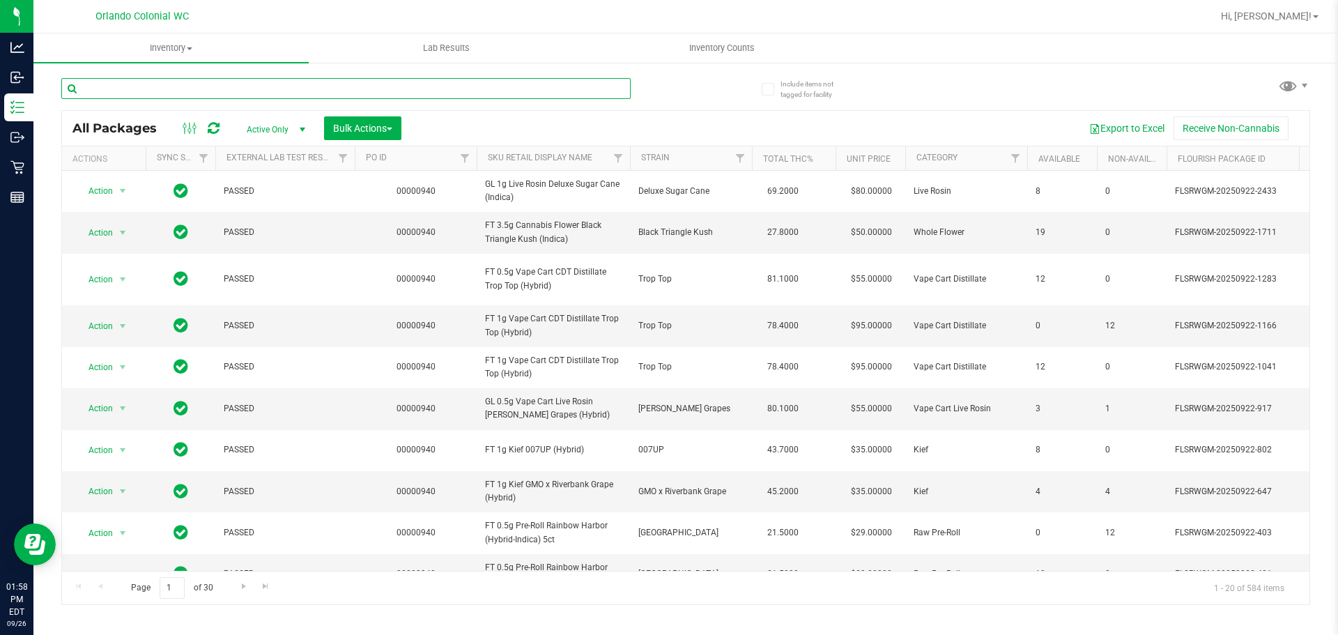
click at [306, 85] on input "text" at bounding box center [345, 88] width 569 height 21
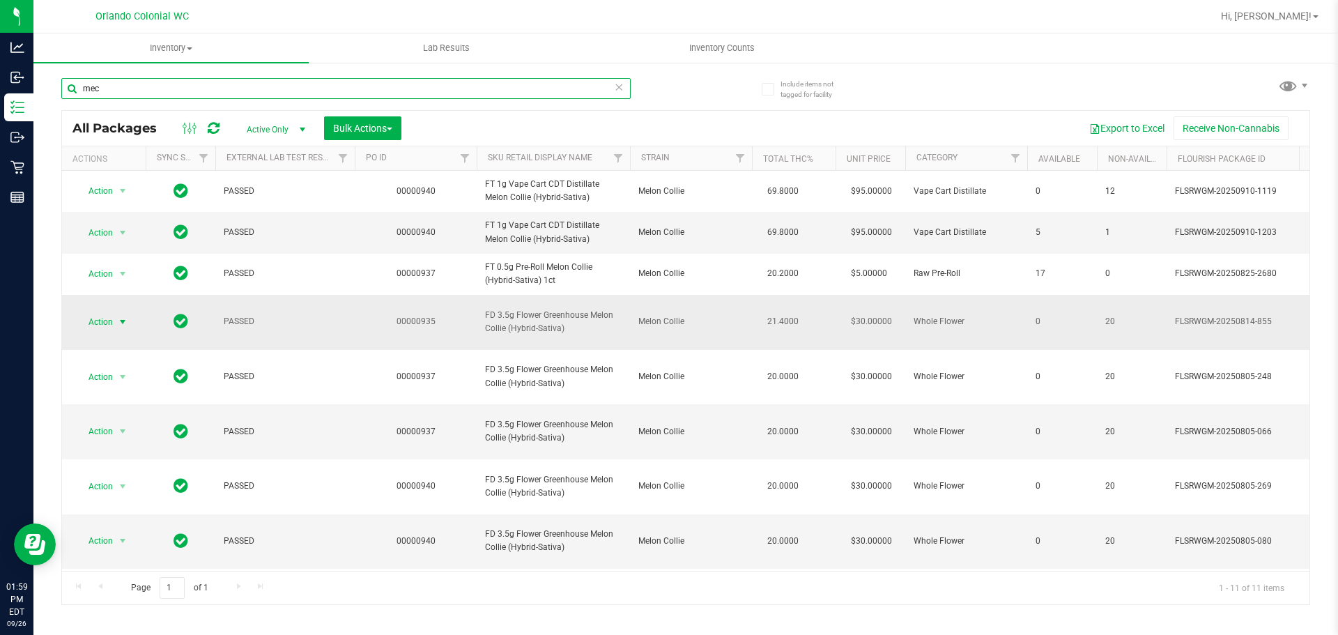
type input "mec"
click at [111, 331] on span "Action" at bounding box center [95, 322] width 38 height 20
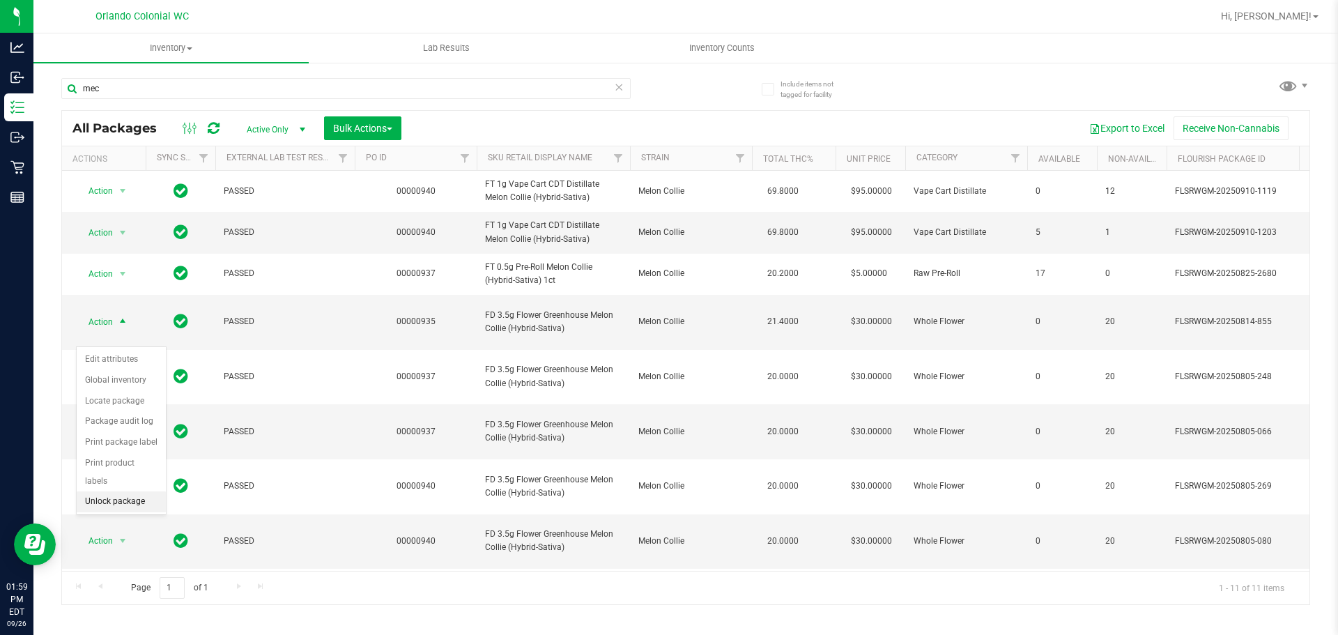
click at [137, 491] on li "Unlock package" at bounding box center [121, 501] width 89 height 21
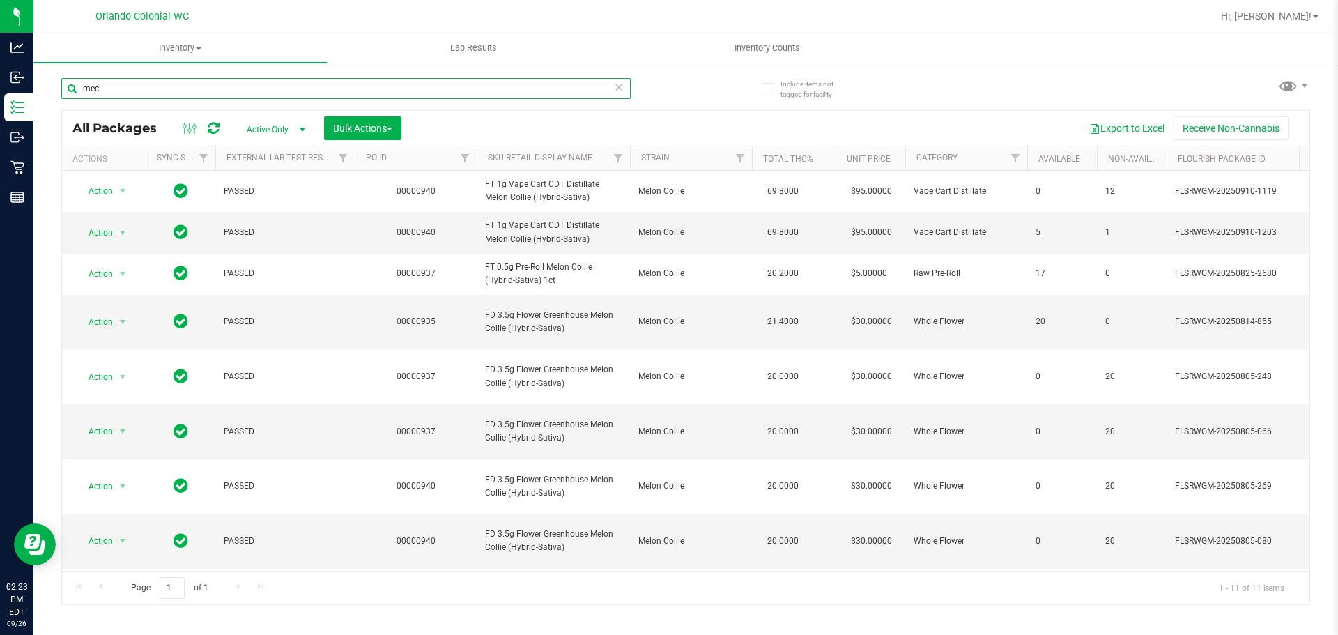
click at [247, 86] on input "mec" at bounding box center [345, 88] width 569 height 21
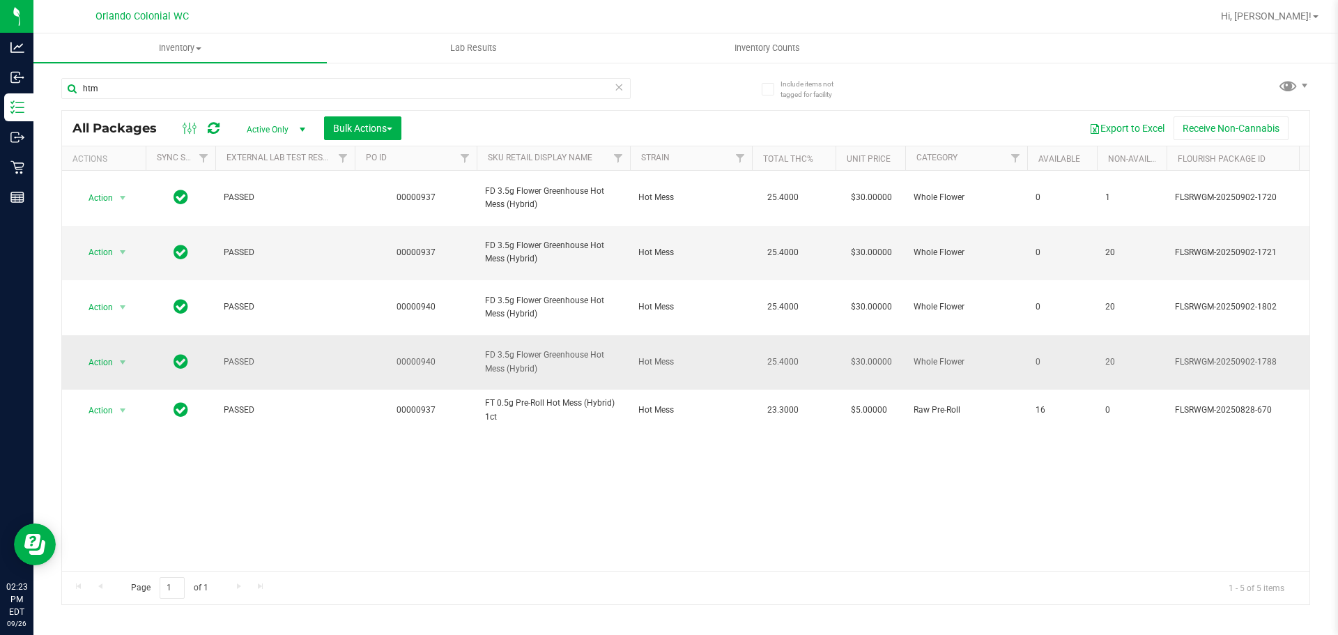
click at [557, 348] on span "FD 3.5g Flower Greenhouse Hot Mess (Hybrid)" at bounding box center [553, 361] width 137 height 26
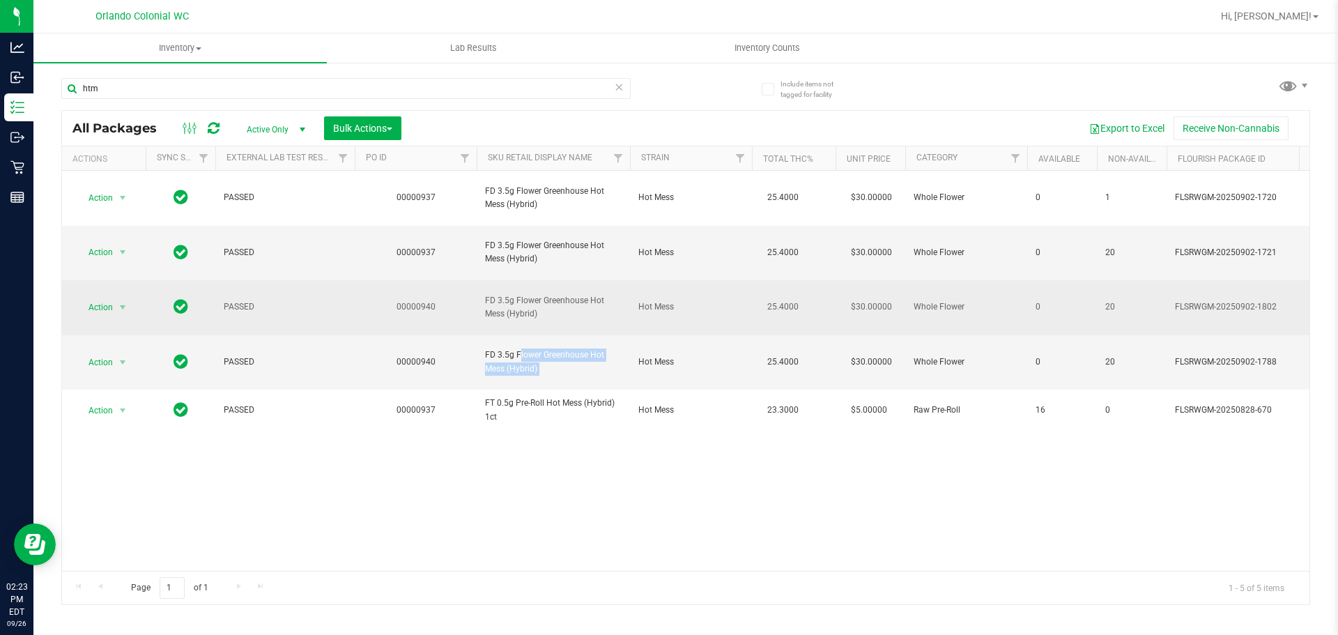
copy tr "FD 3.5g Flower Greenhouse Hot Mess (Hybrid)"
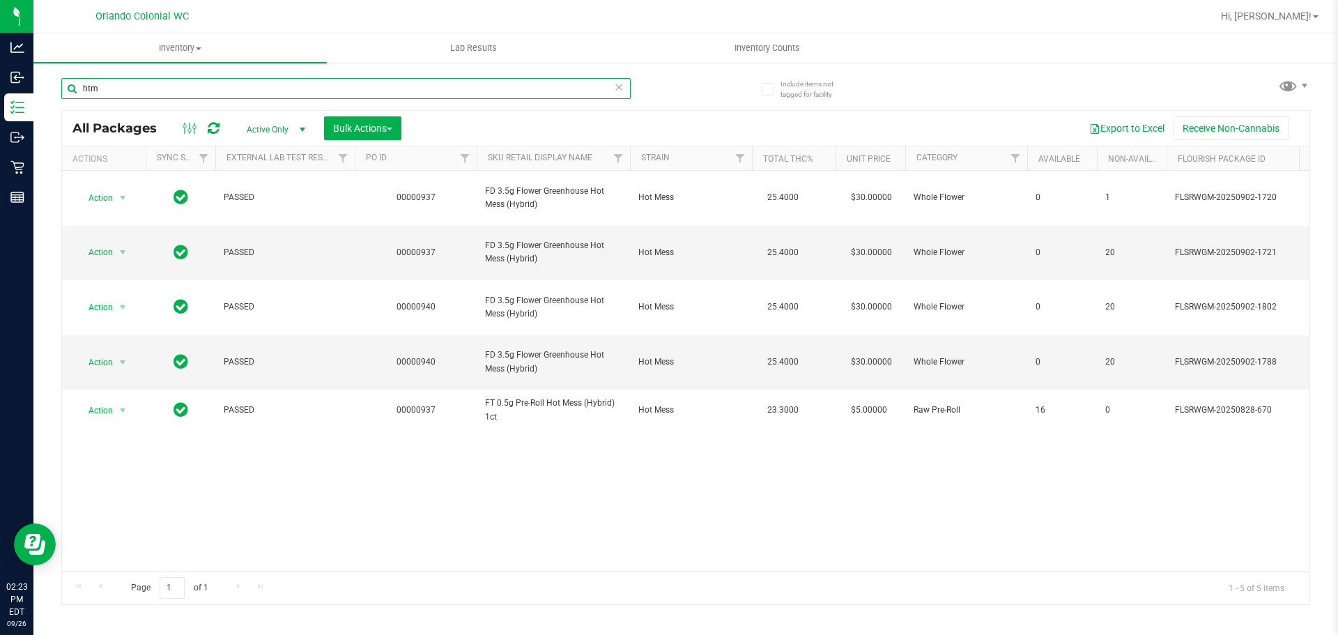
click at [561, 82] on input "htm" at bounding box center [345, 88] width 569 height 21
paste input "FD 3.5g Flower Greenhouse Hot Mess (Hybrid)"
type input "FD 3.5g Flower Greenhouse Hot Mess (Hybrid)"
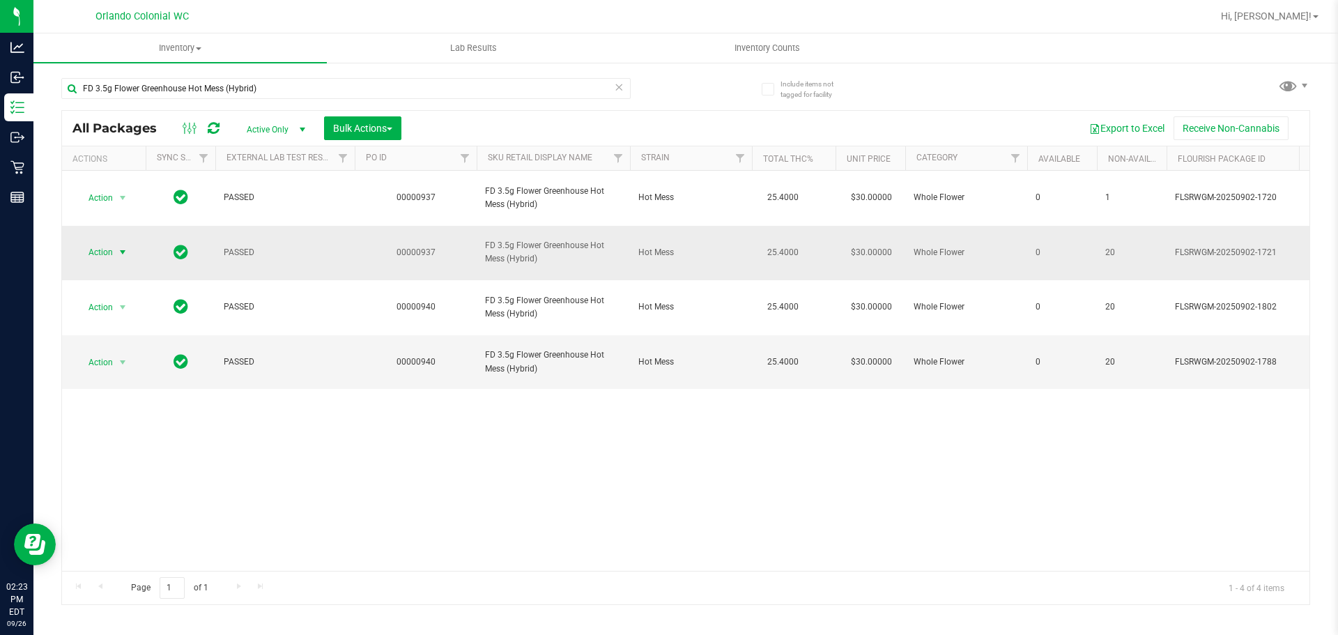
click at [115, 242] on span "select" at bounding box center [122, 252] width 17 height 20
click at [129, 387] on li "Unlock package" at bounding box center [121, 397] width 89 height 21
